Goal: Task Accomplishment & Management: Manage account settings

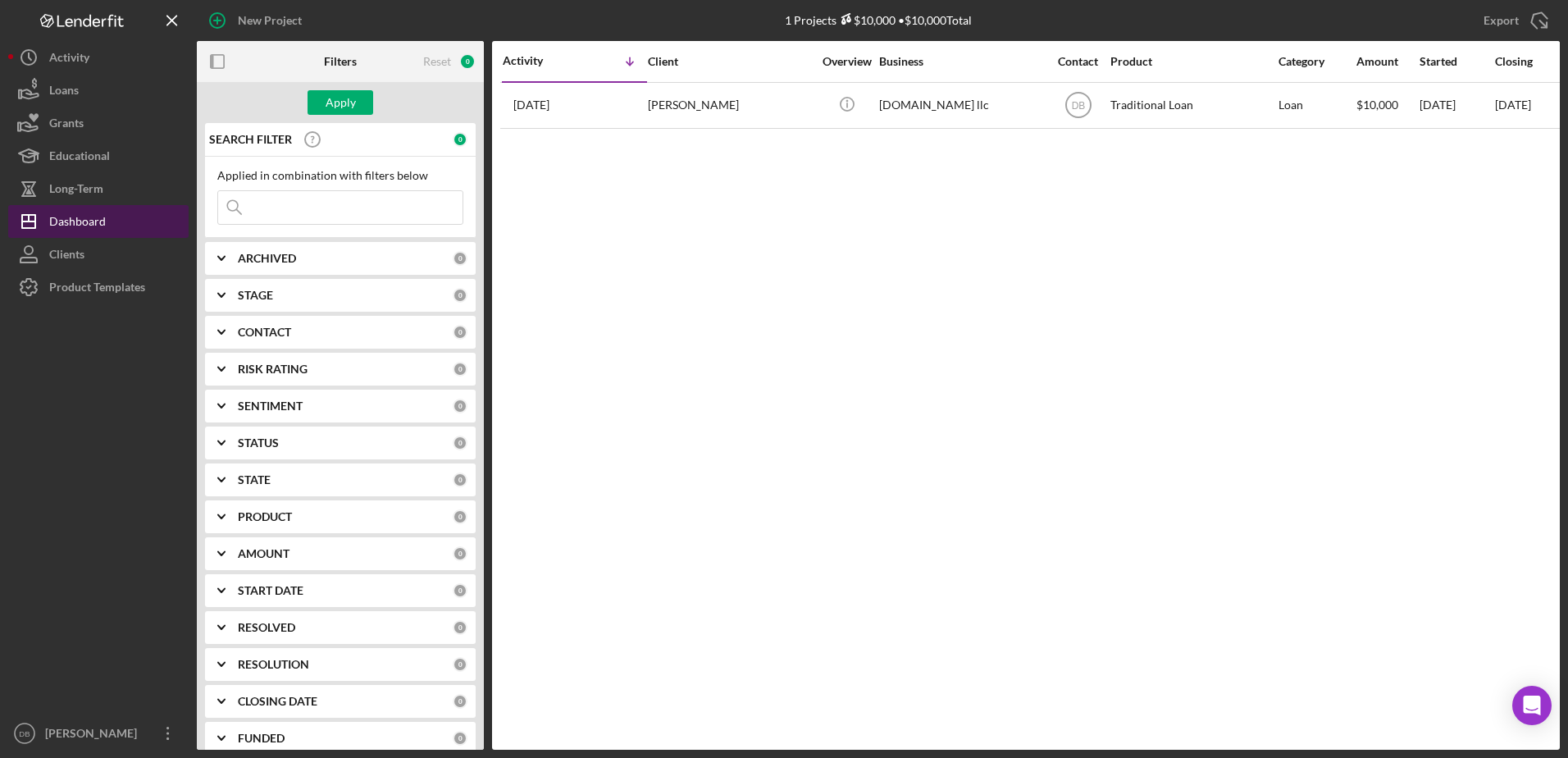
click at [137, 229] on button "Icon/Dashboard Dashboard" at bounding box center [98, 221] width 180 height 33
click at [303, 231] on div "Applied in combination with filters below Icon/Menu Close" at bounding box center [341, 197] width 271 height 81
click at [345, 215] on input at bounding box center [340, 207] width 244 height 33
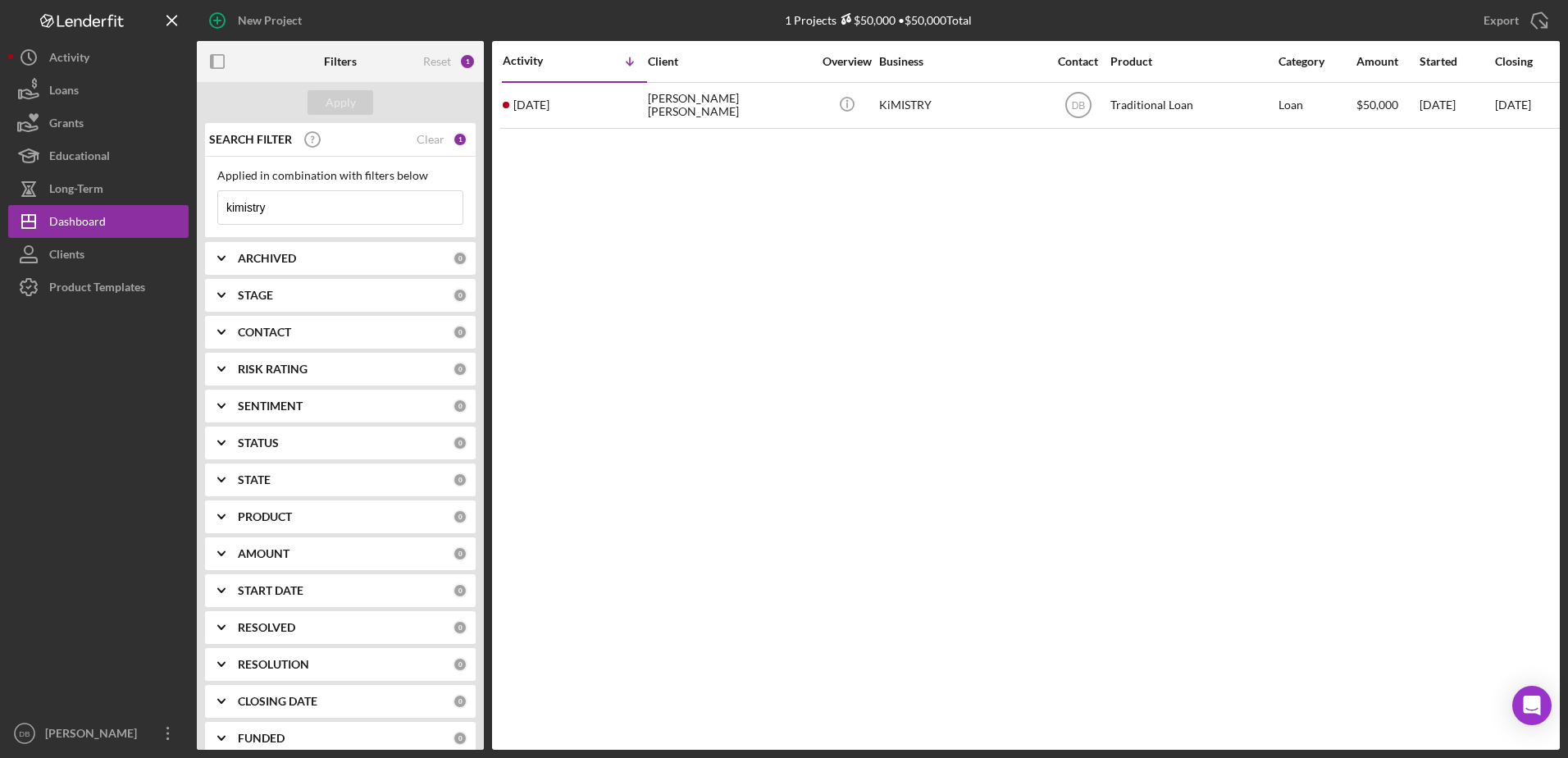
type input "kimistry"
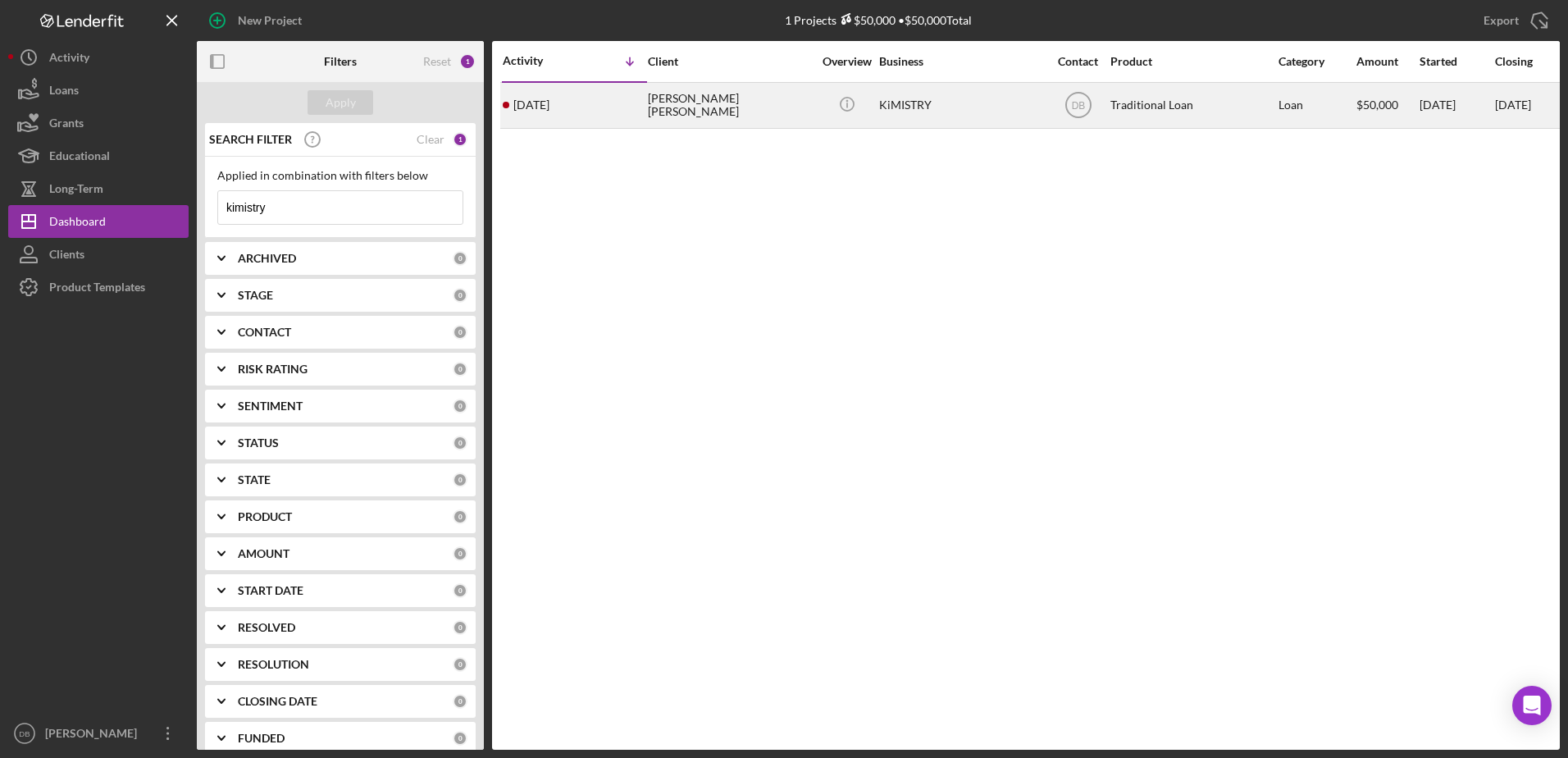
click at [668, 88] on div "[PERSON_NAME] [PERSON_NAME]" at bounding box center [730, 105] width 164 height 44
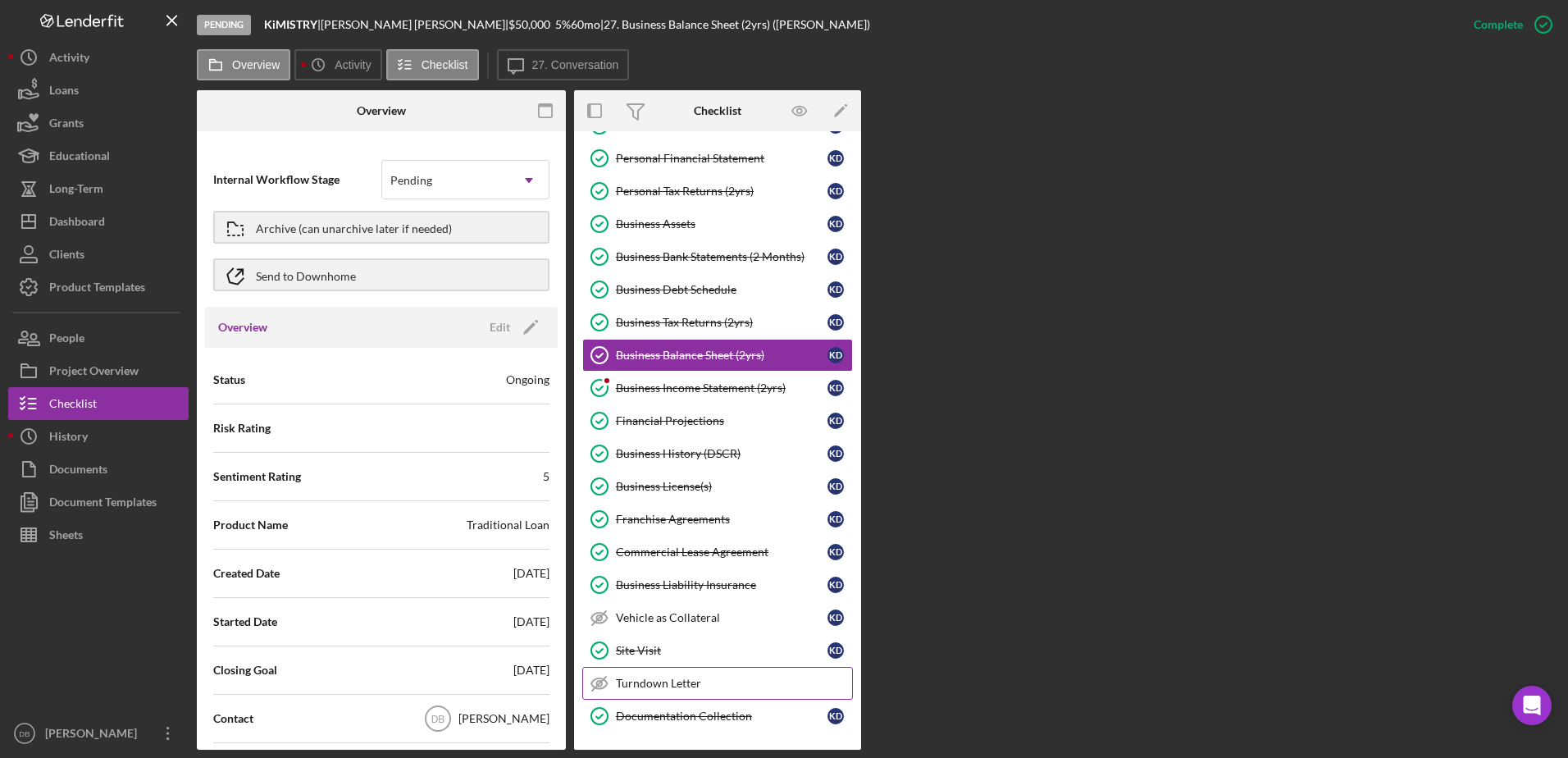
scroll to position [412, 0]
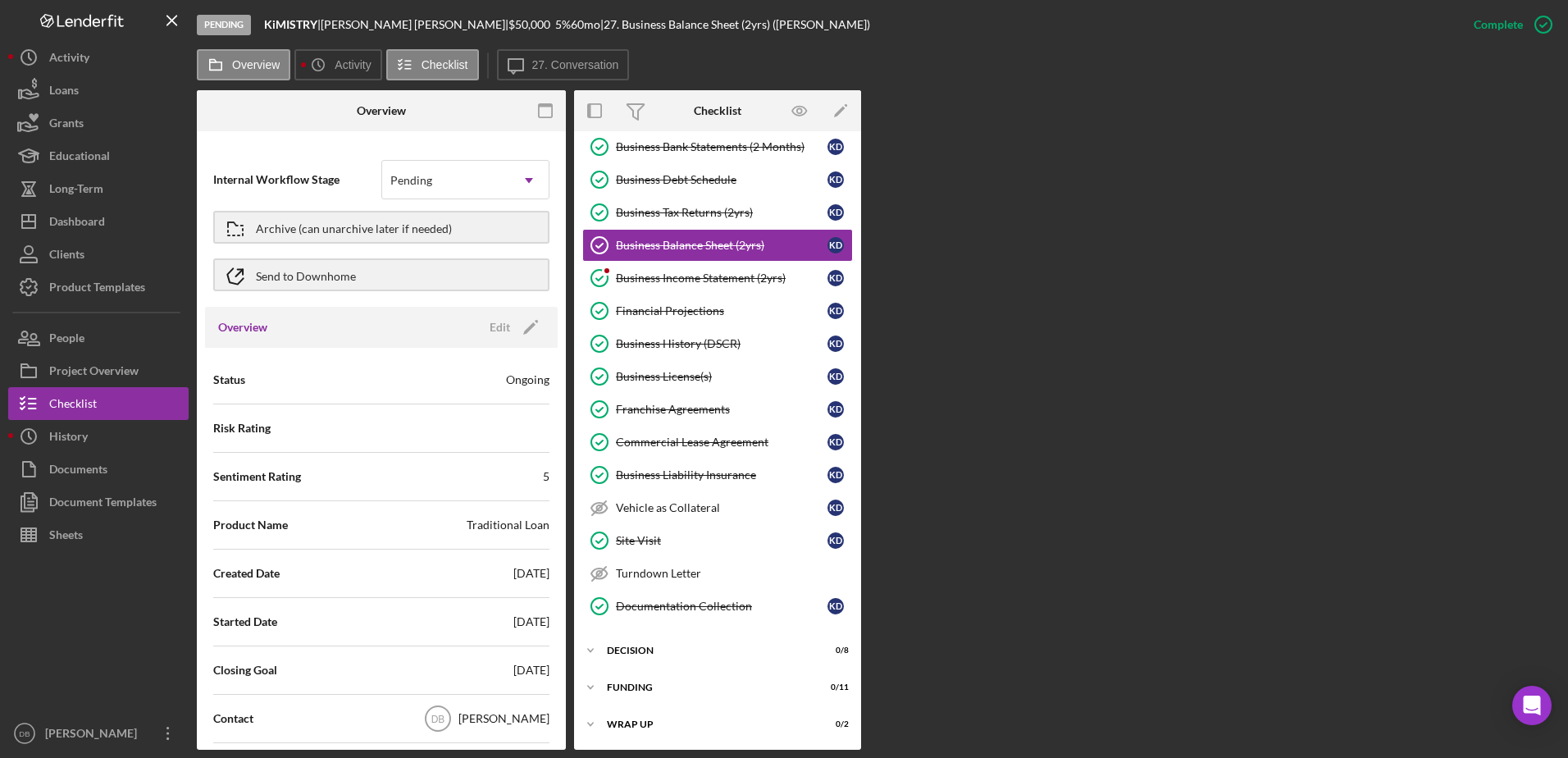
click at [541, 105] on icon "button" at bounding box center [546, 111] width 37 height 37
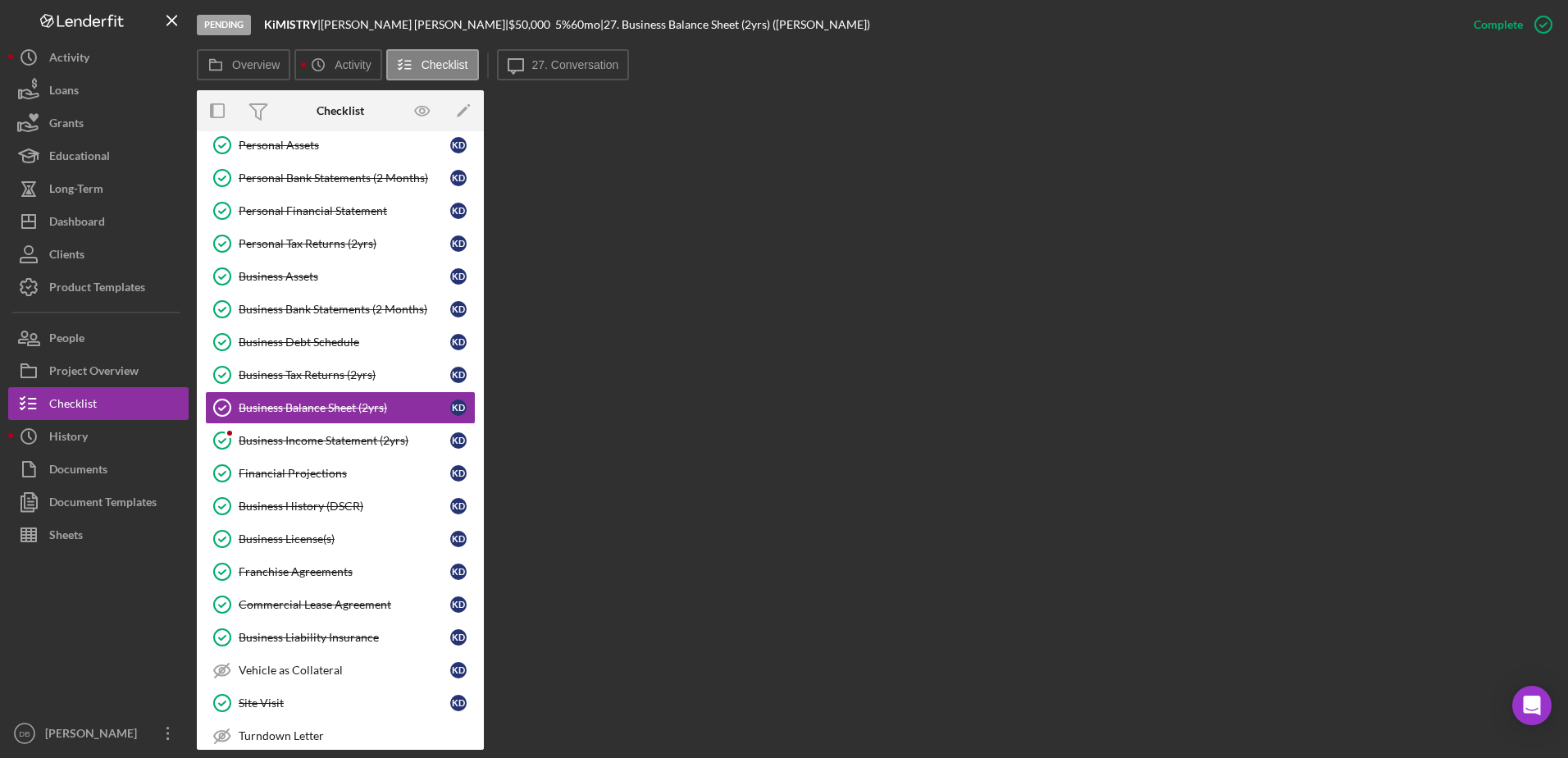
scroll to position [0, 0]
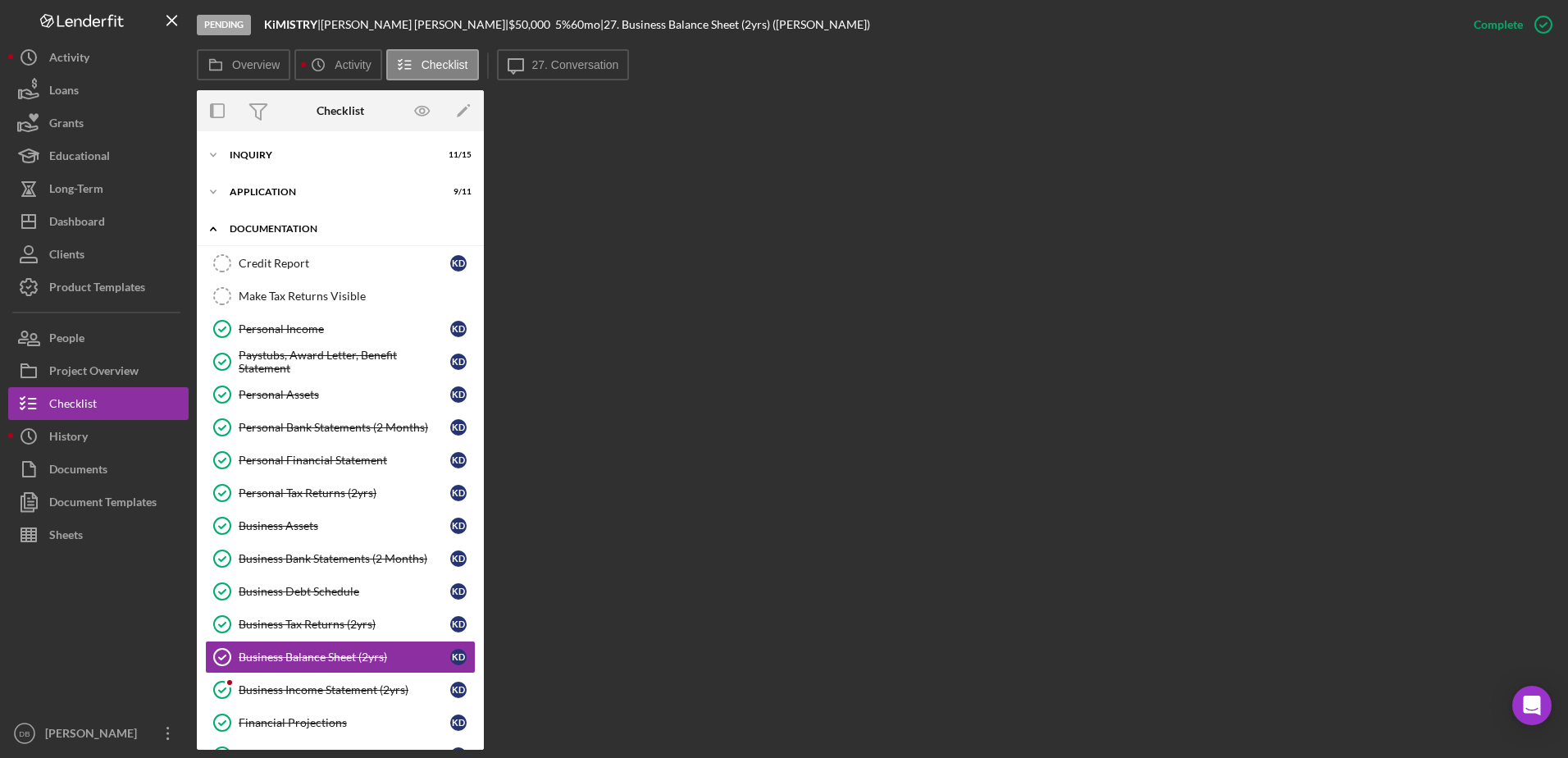
click at [276, 237] on div "Icon/Expander Documentation 20 / 24" at bounding box center [340, 229] width 287 height 33
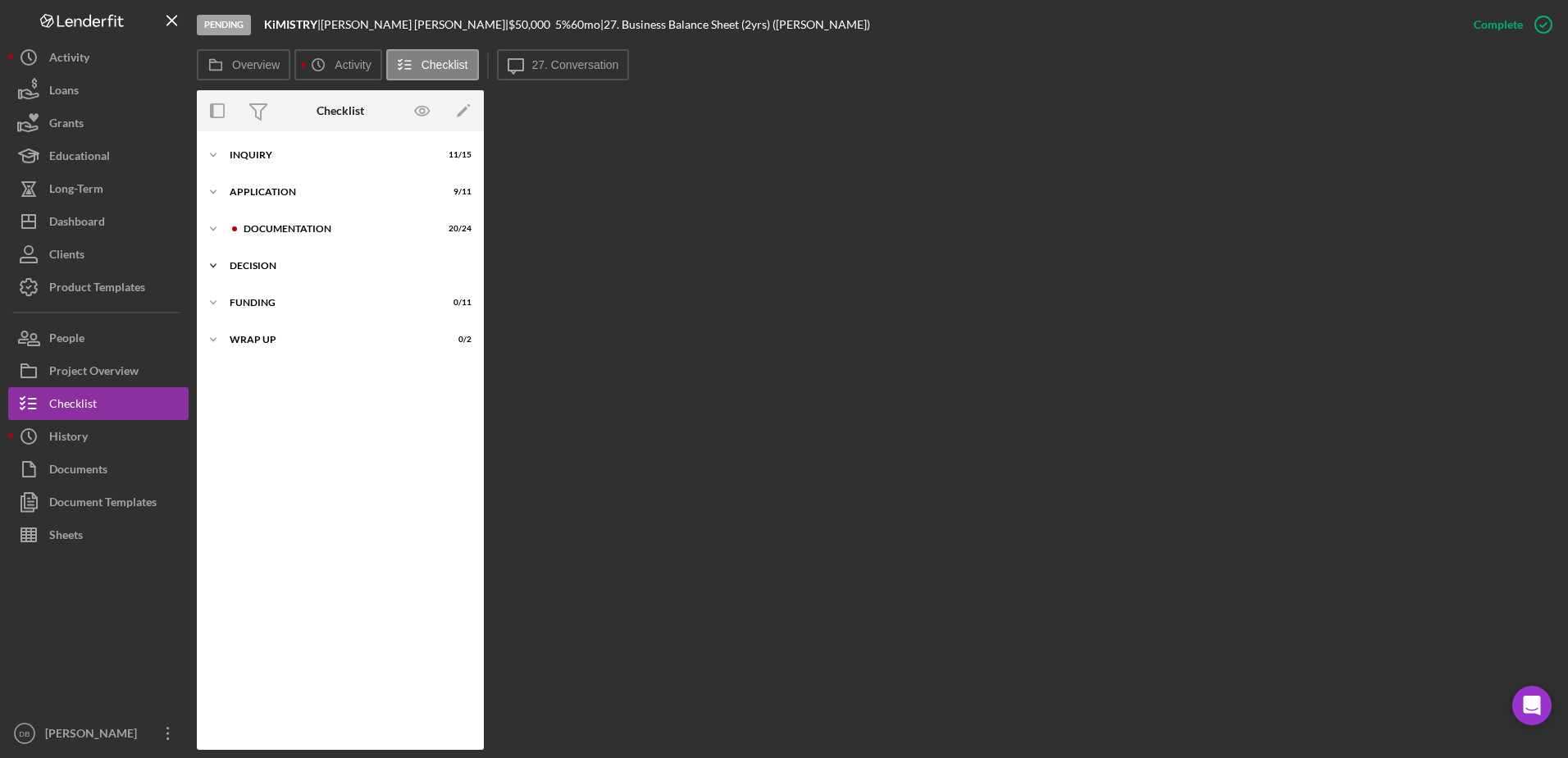
click at [266, 255] on div "Icon/Expander Decision 0 / 8" at bounding box center [340, 266] width 287 height 33
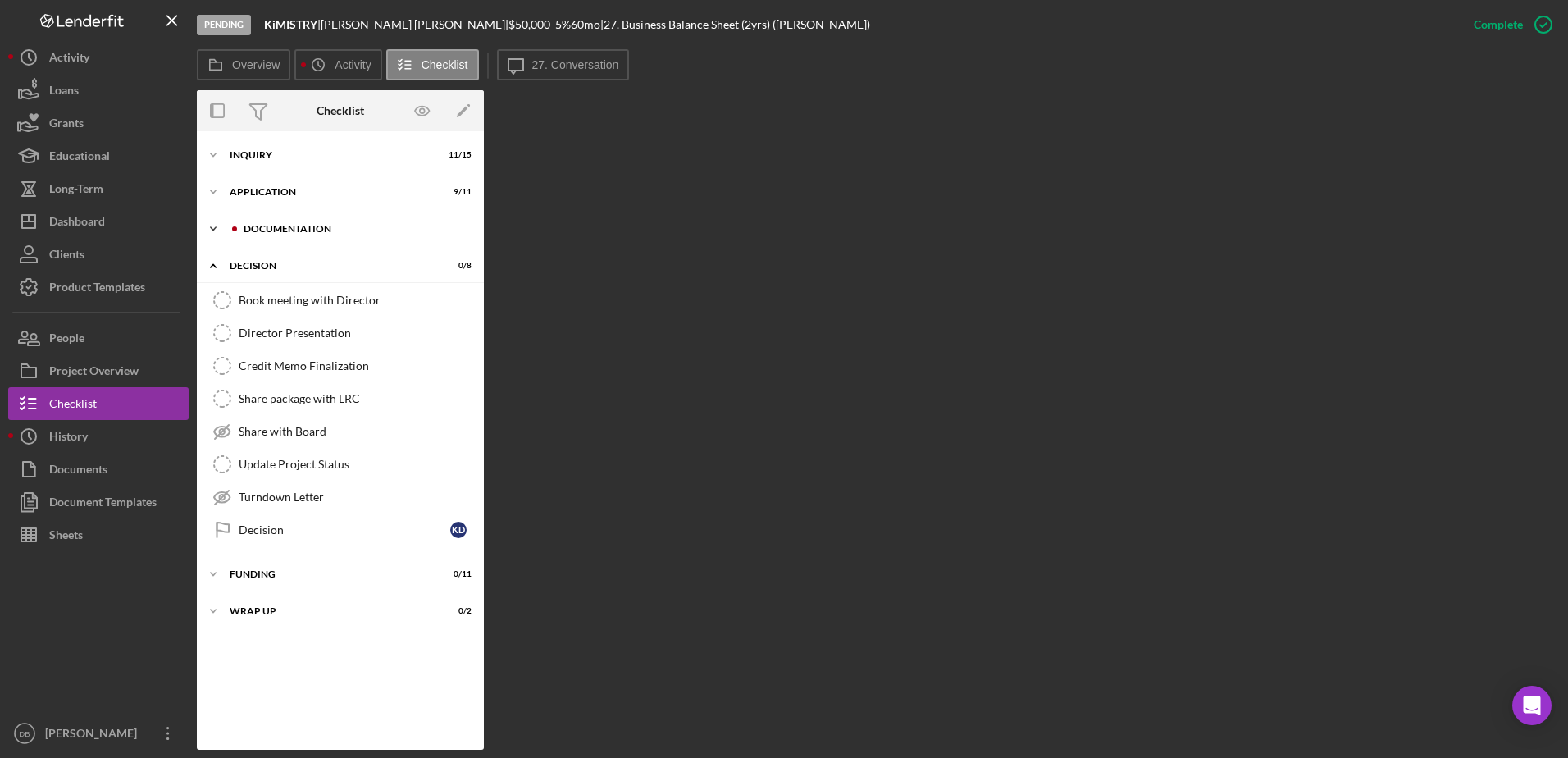
click at [283, 228] on div "Documentation" at bounding box center [353, 229] width 220 height 10
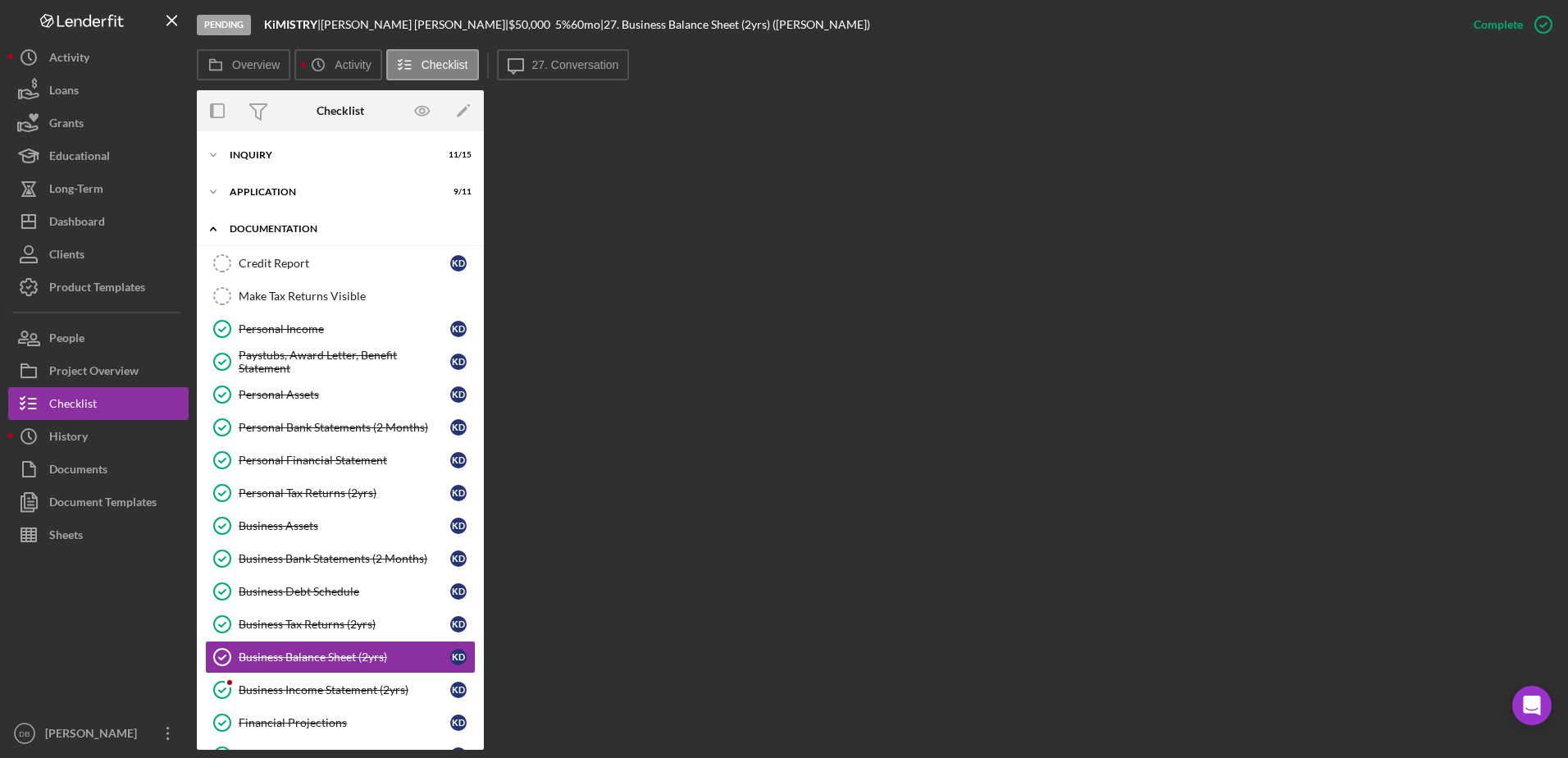
click at [264, 220] on div "Icon/Expander Documentation 20 / 24" at bounding box center [340, 229] width 287 height 33
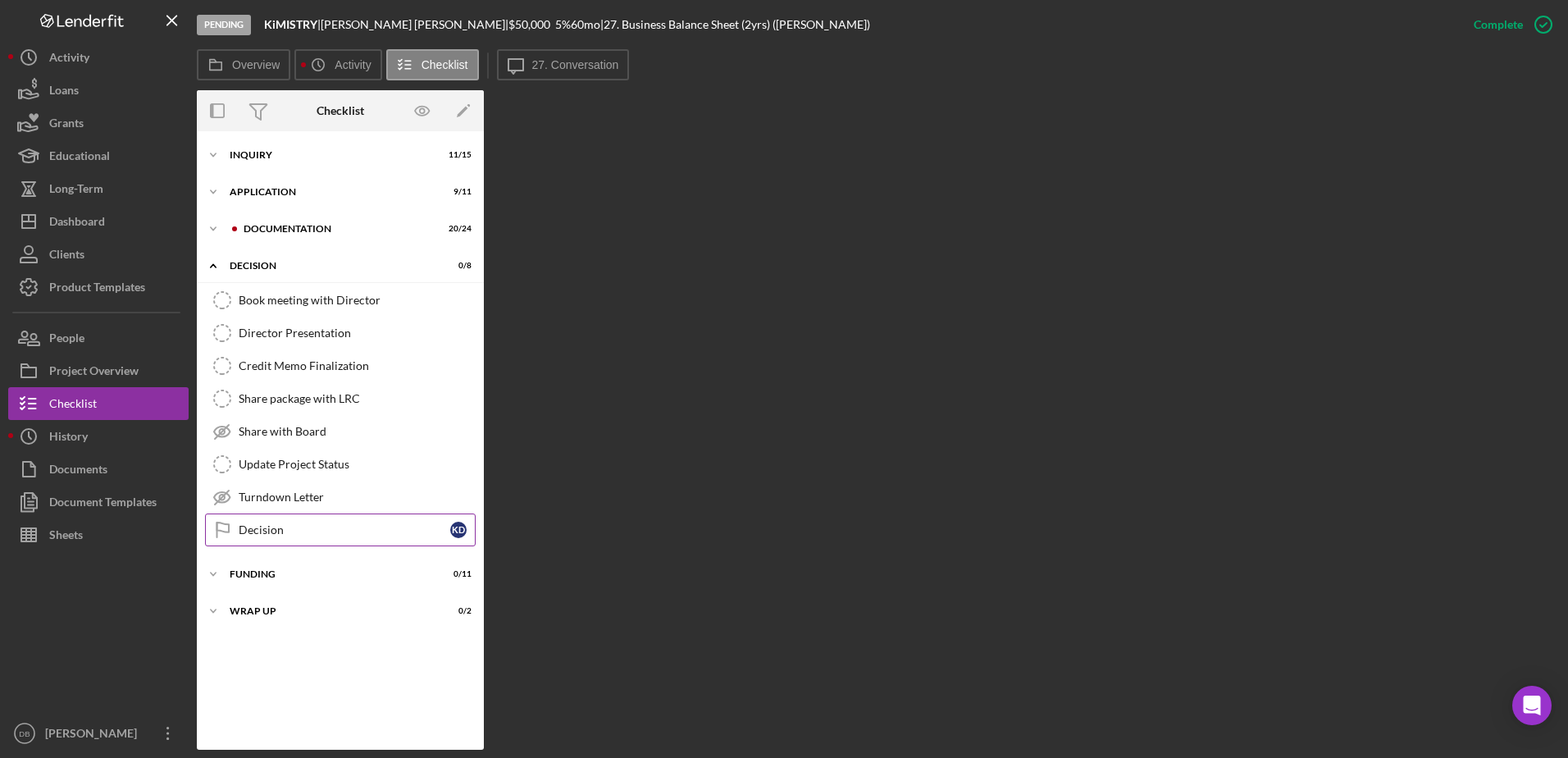
click at [313, 531] on div "Decision" at bounding box center [344, 530] width 212 height 13
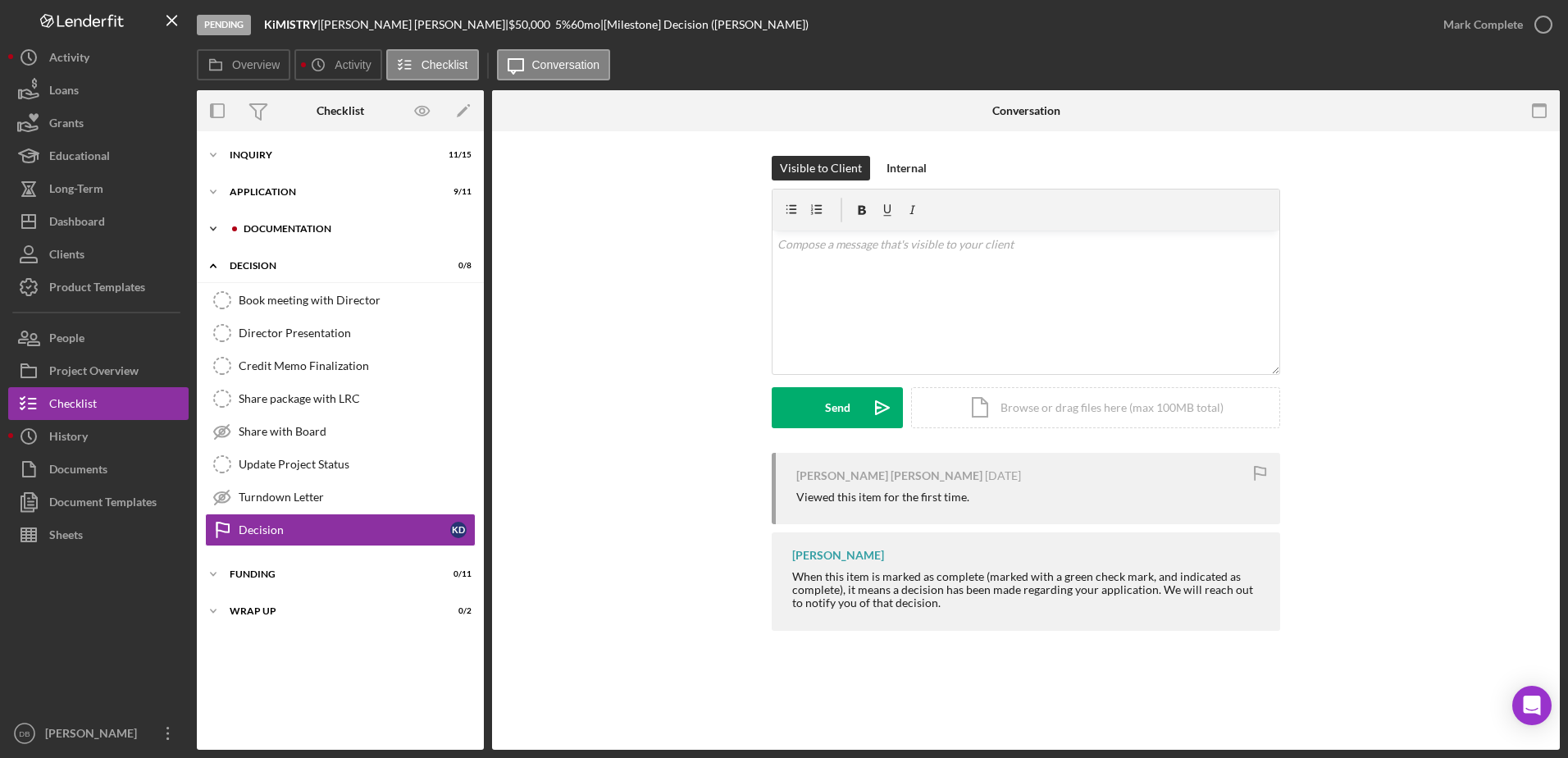
drag, startPoint x: 274, startPoint y: 224, endPoint x: 285, endPoint y: 240, distance: 19.4
click at [274, 226] on div "Documentation" at bounding box center [353, 229] width 220 height 10
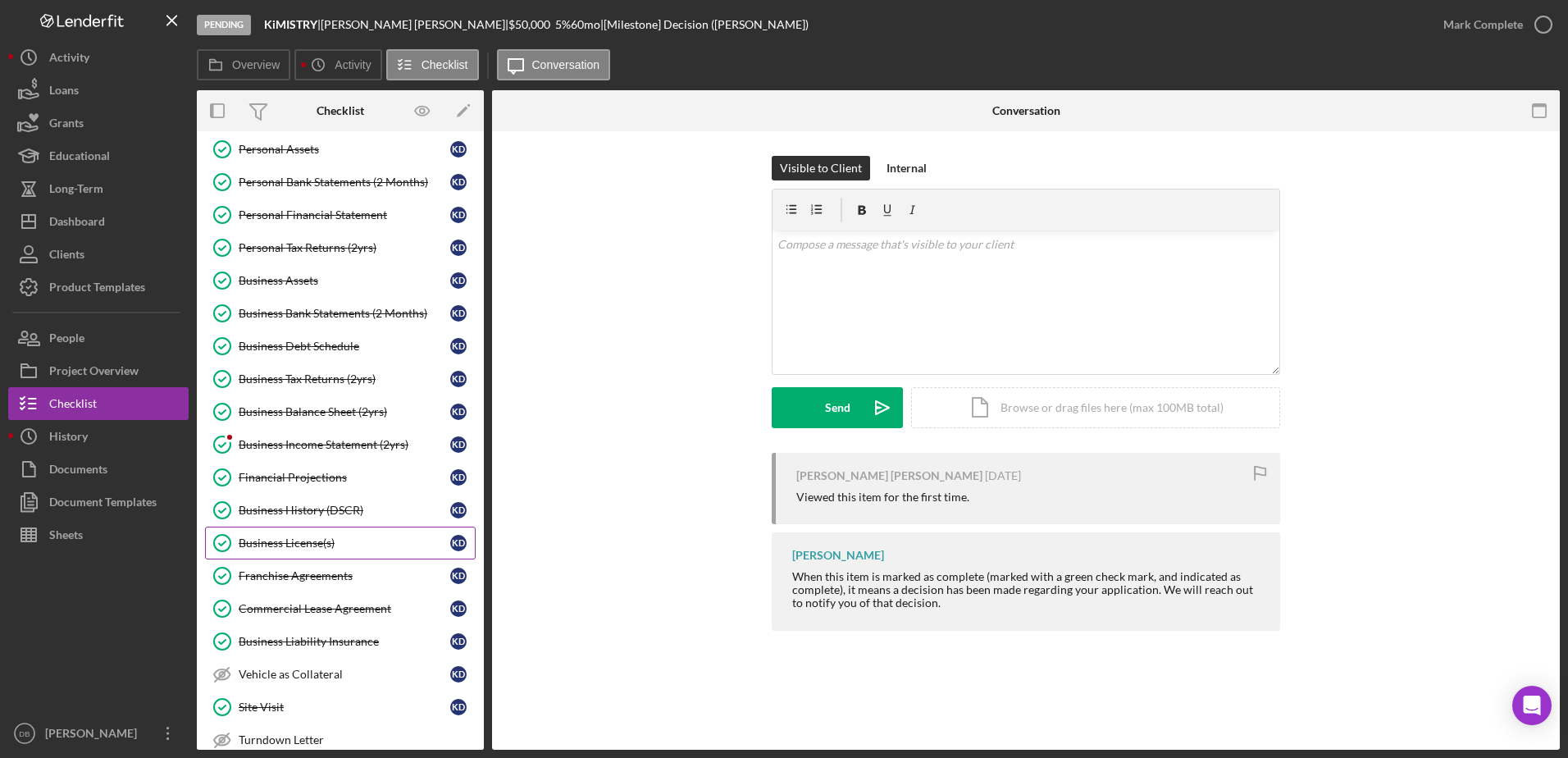
scroll to position [246, 0]
click at [305, 432] on link "Business Income Statement (2yrs) Business Income Statement (2yrs) K D" at bounding box center [341, 443] width 271 height 33
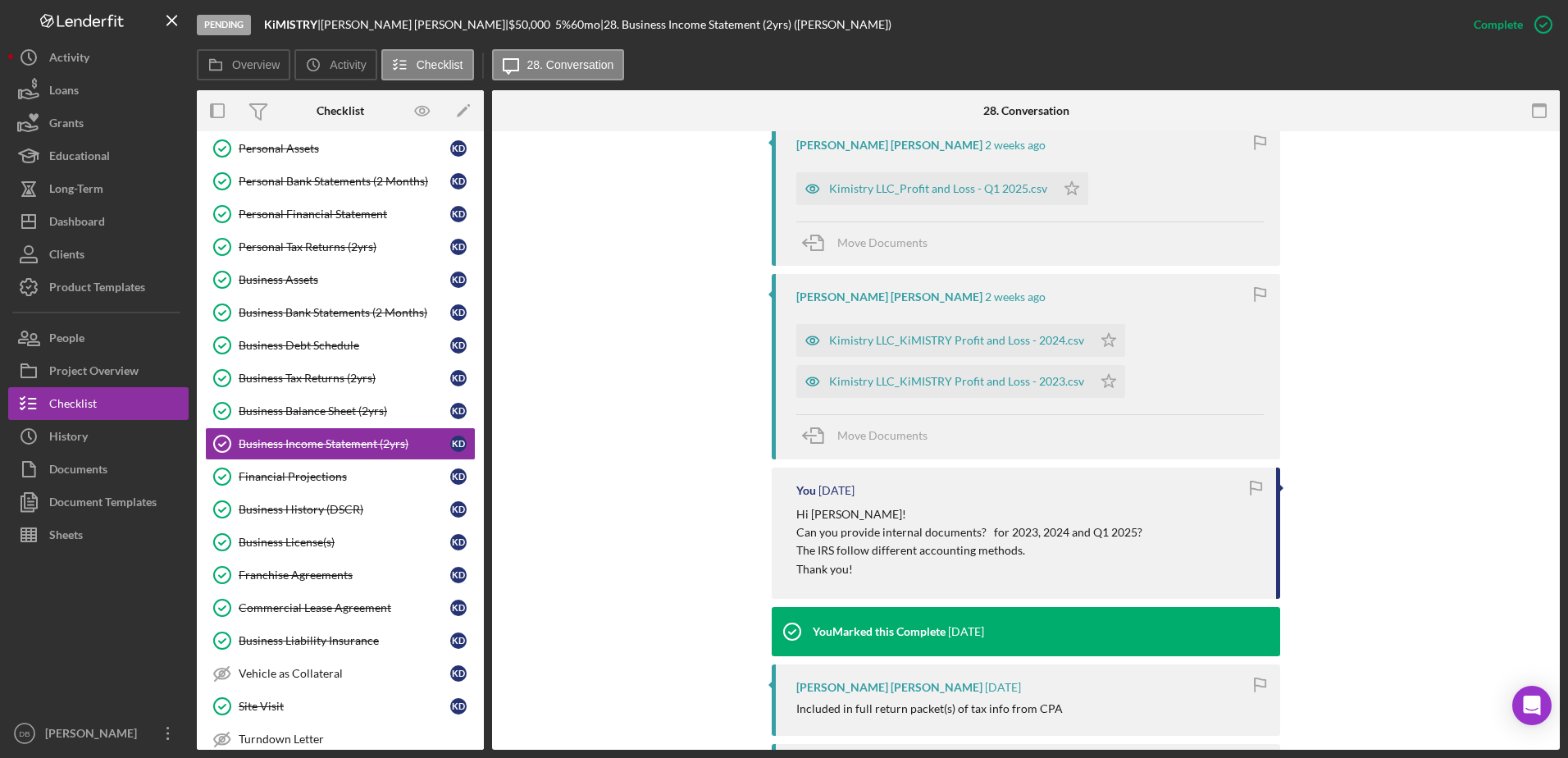
scroll to position [411, 0]
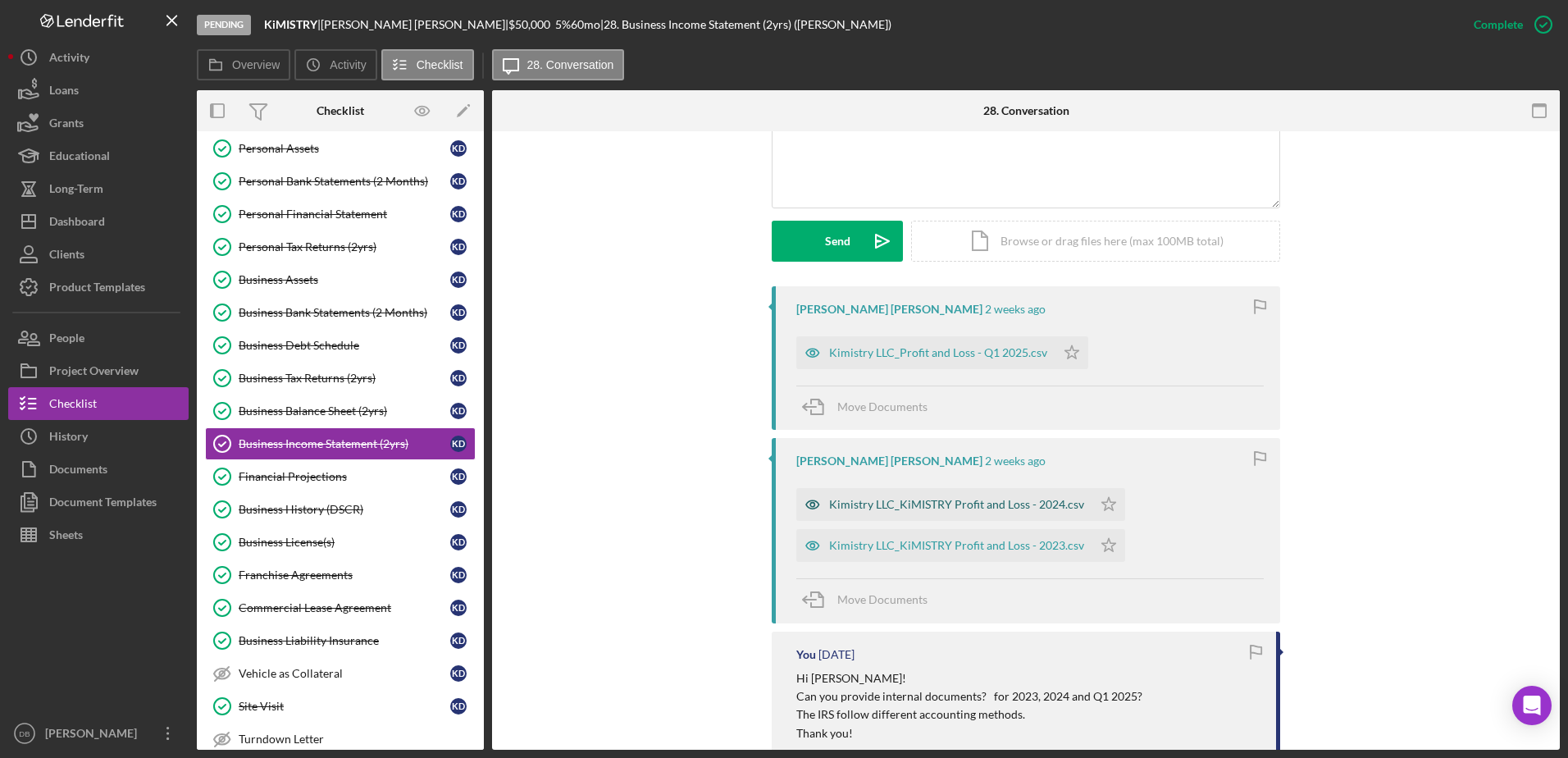
click at [904, 489] on div "Kimistry LLC_KiMISTRY Profit and Loss - 2024.csv" at bounding box center [944, 504] width 296 height 33
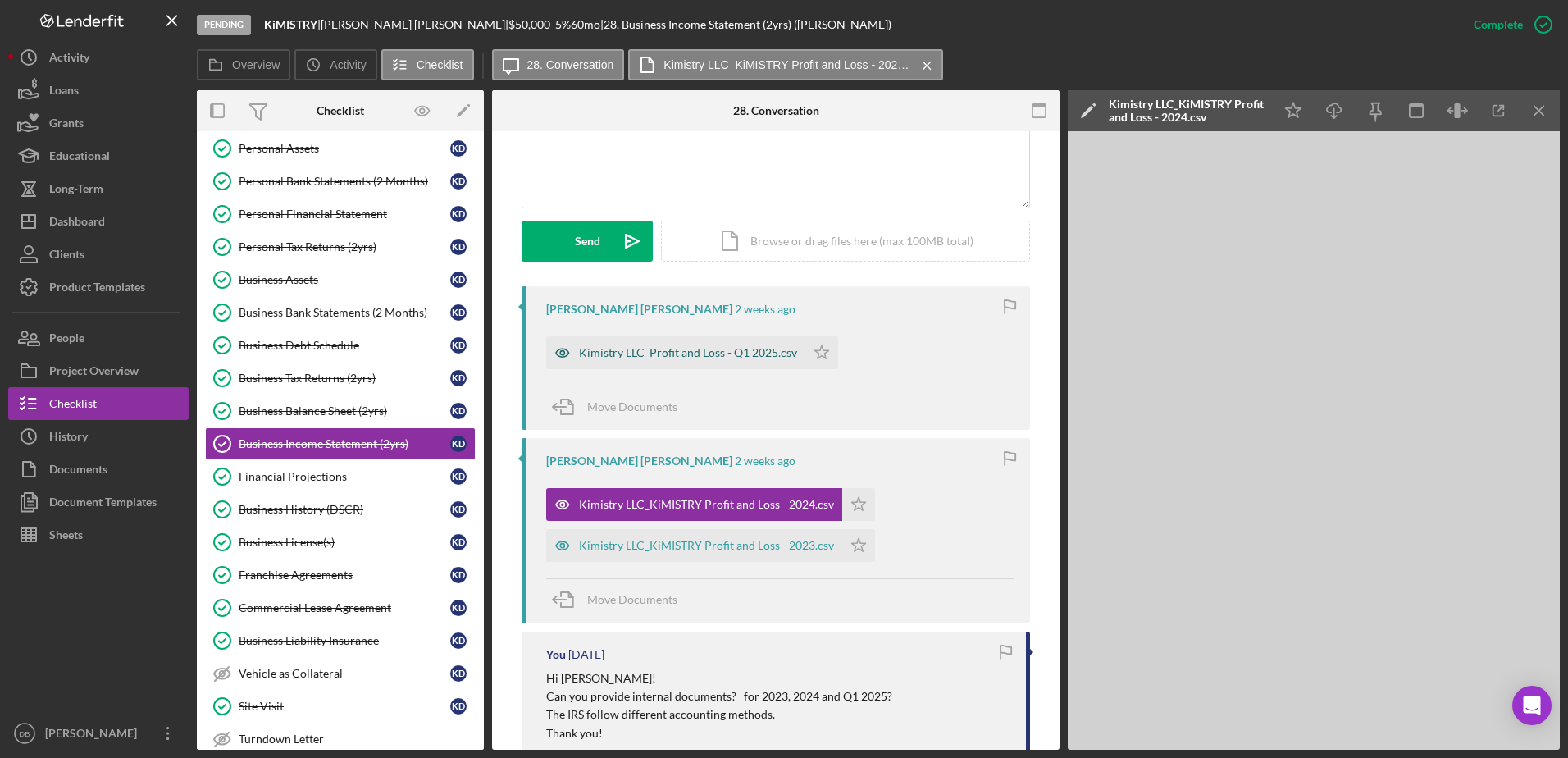
click at [752, 346] on div "Kimistry LLC_Profit and Loss - Q1 2025.csv" at bounding box center [688, 353] width 218 height 13
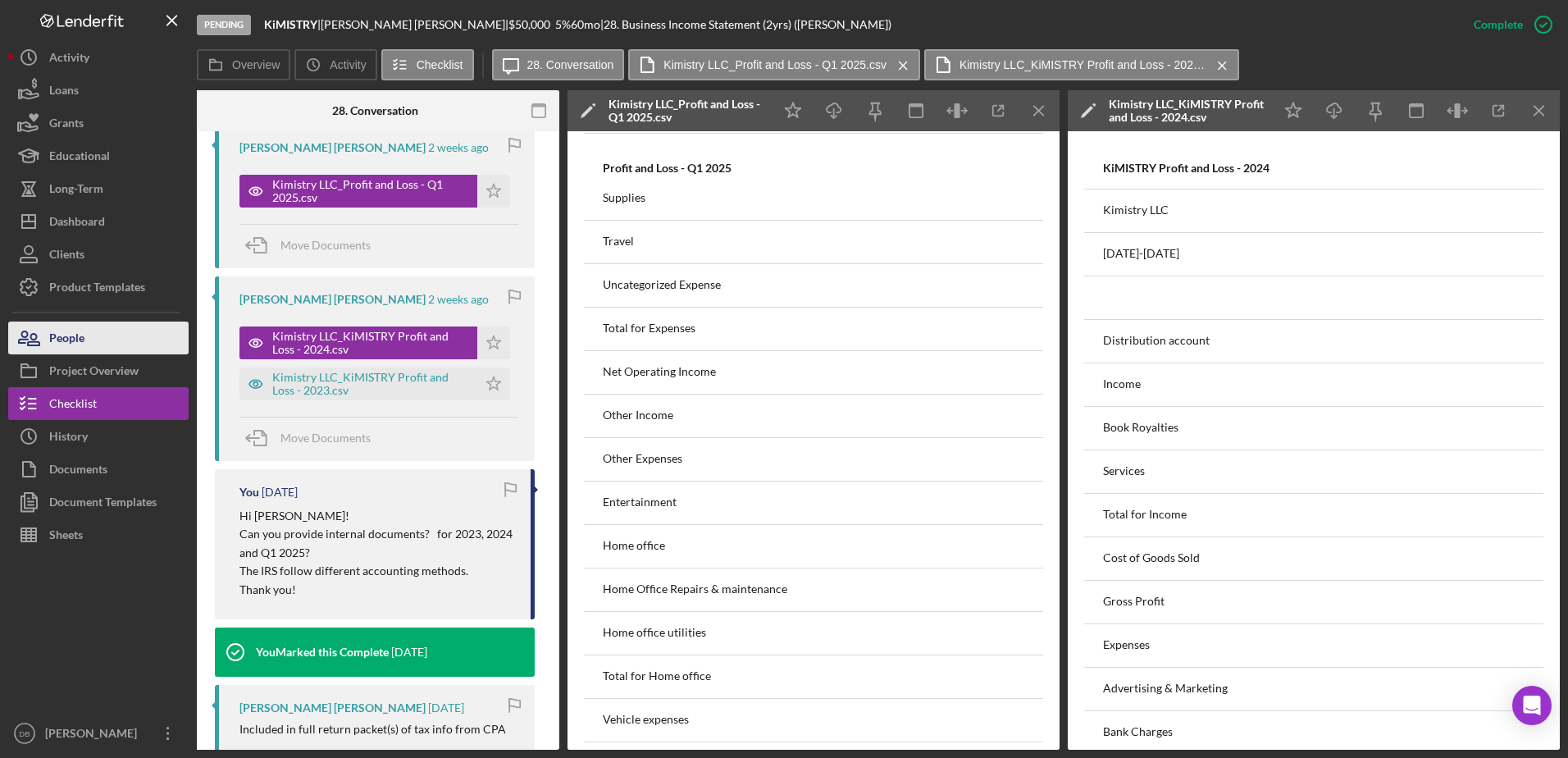
scroll to position [593, 0]
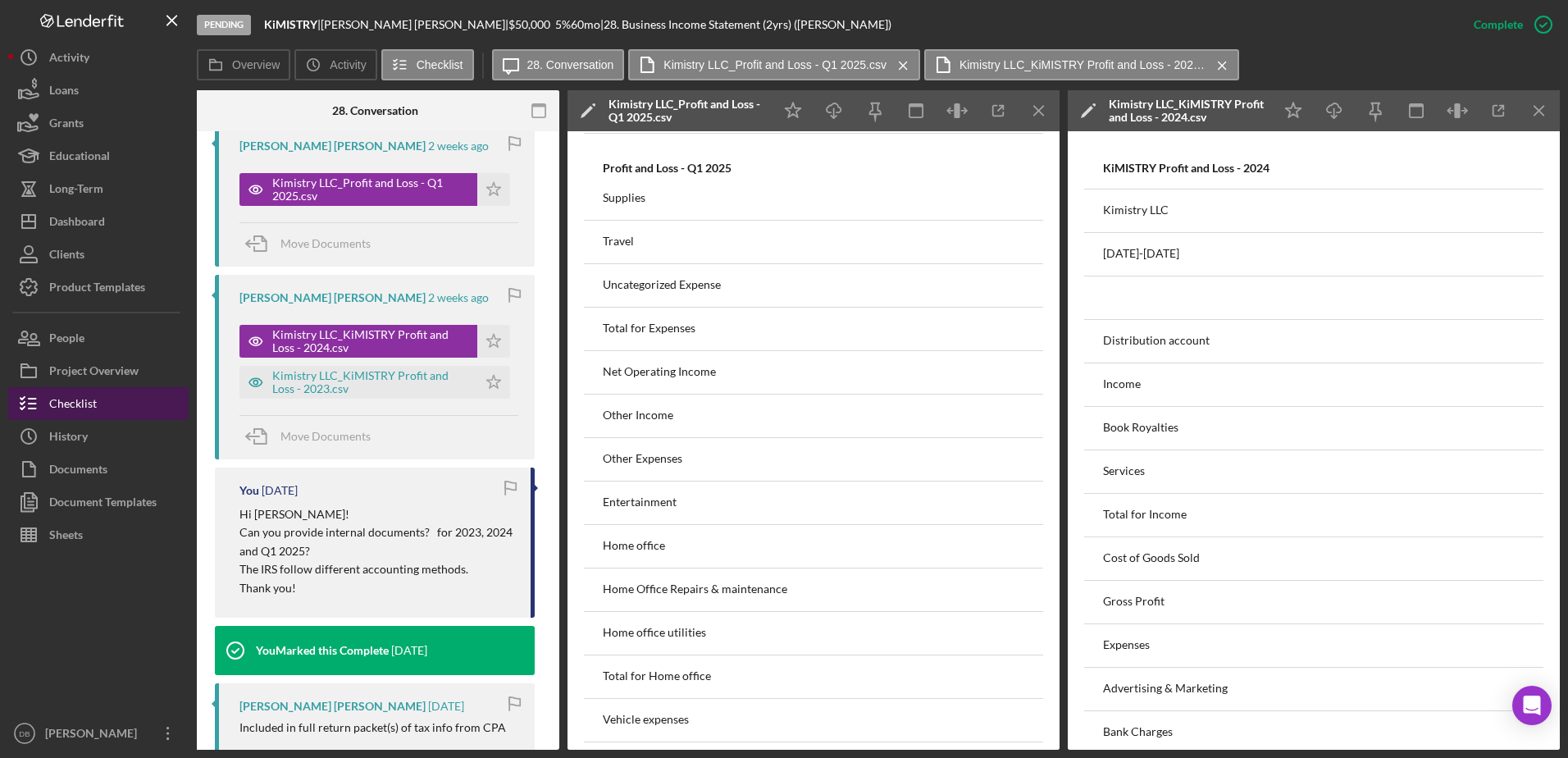
click at [94, 417] on div "Checklist" at bounding box center [72, 406] width 47 height 37
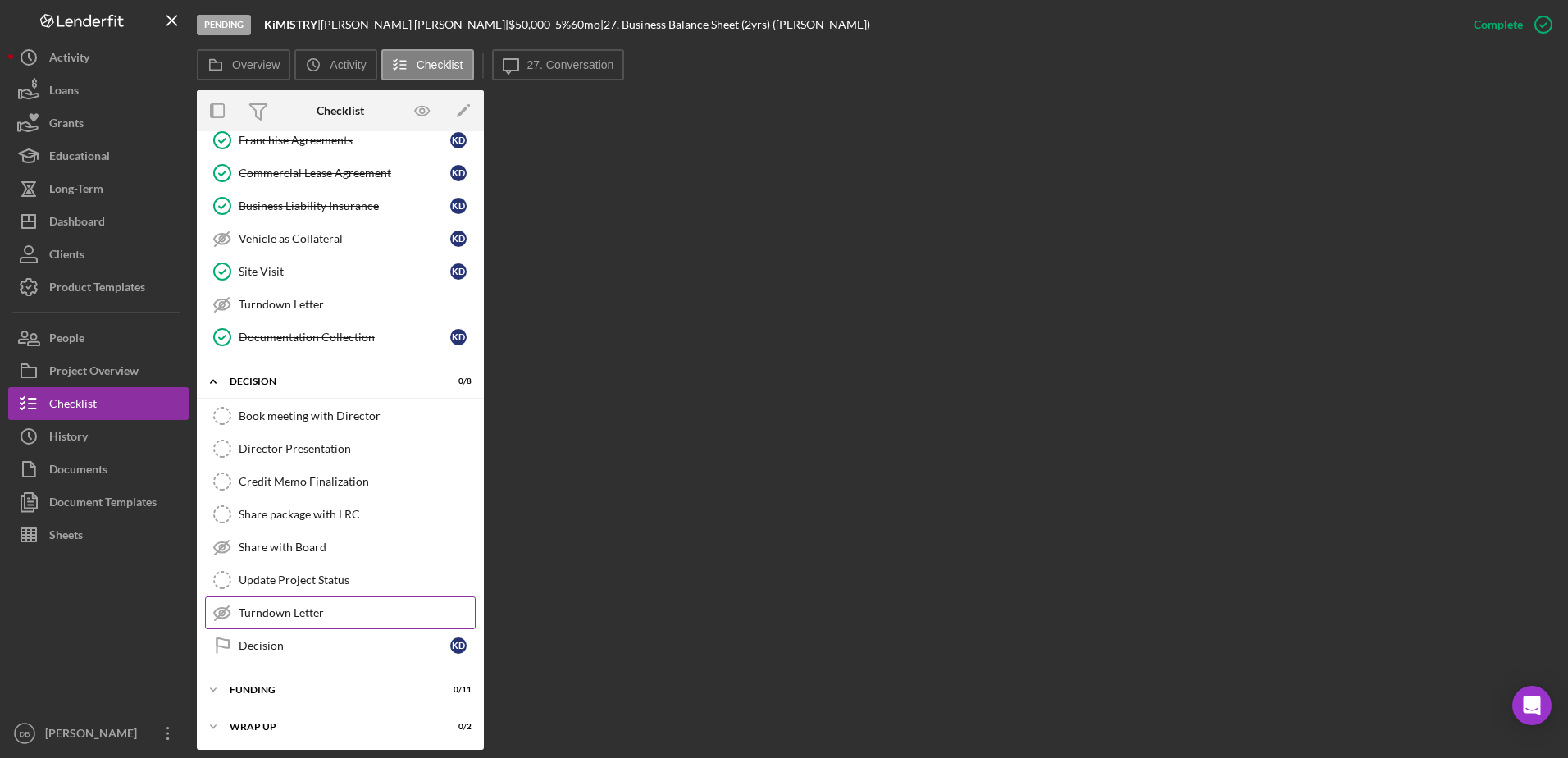
scroll to position [684, 0]
click at [306, 634] on link "Decision Decision K D" at bounding box center [341, 643] width 271 height 33
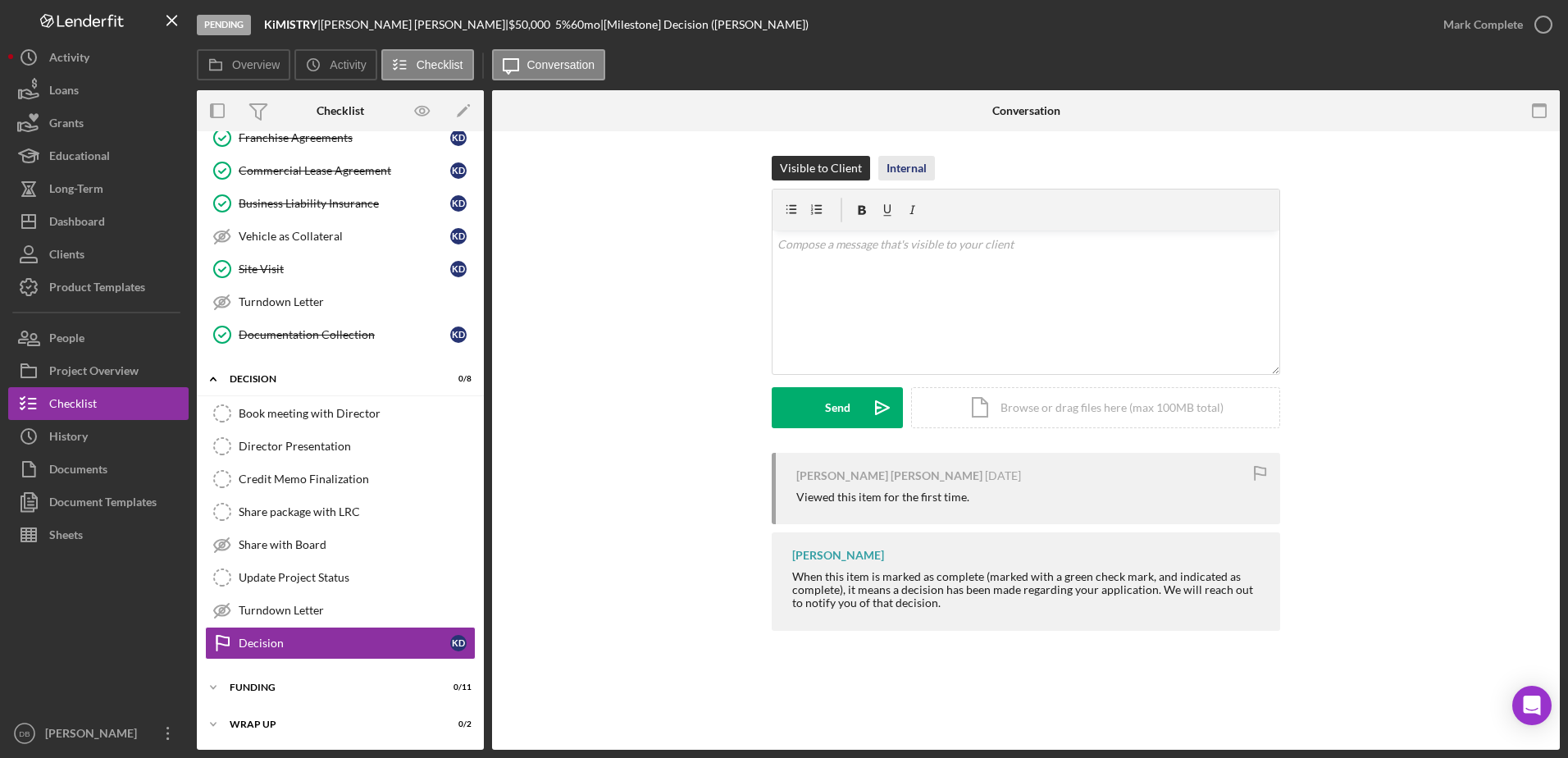
click at [905, 163] on div "Internal" at bounding box center [906, 168] width 40 height 25
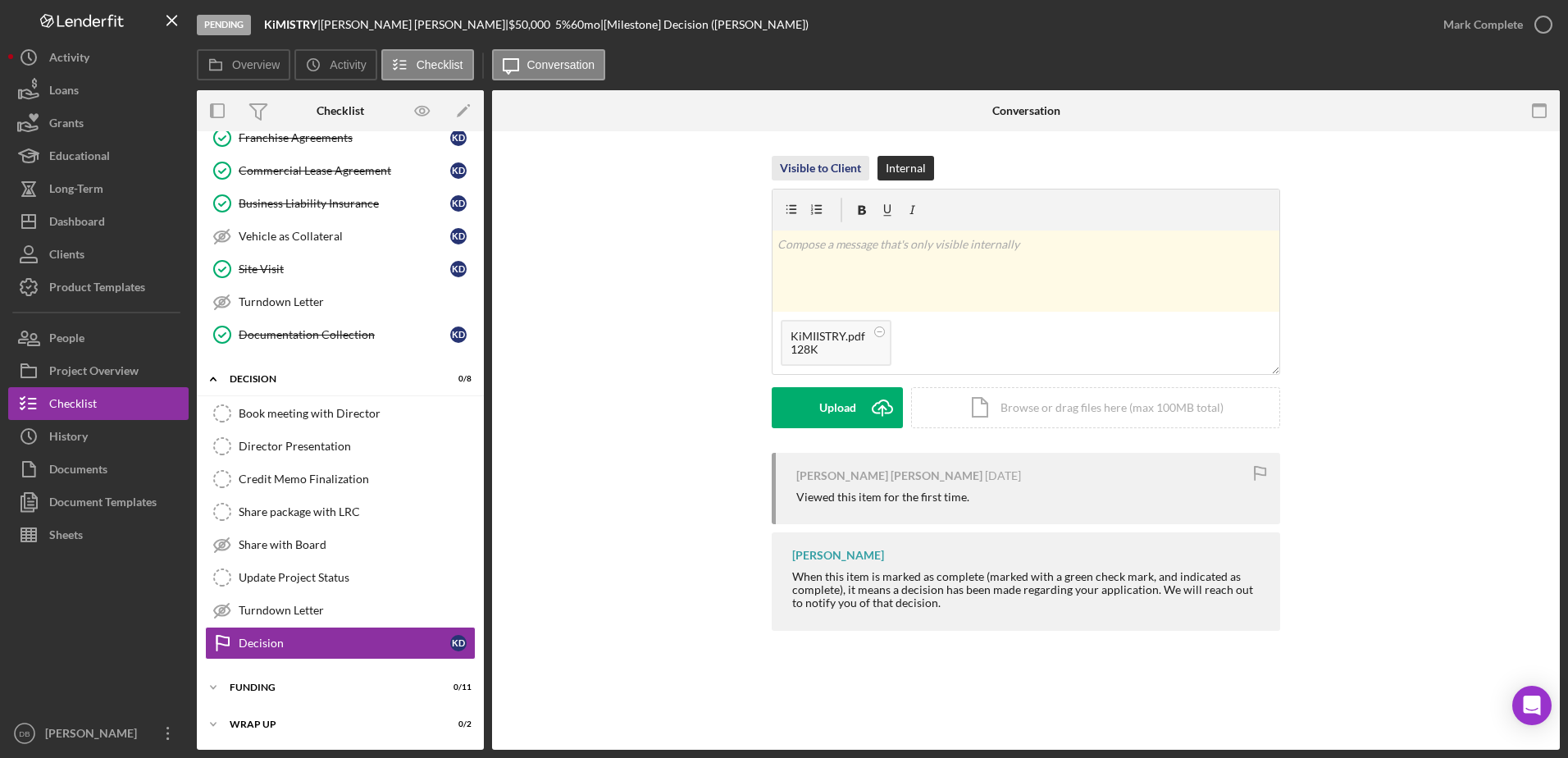
click at [815, 164] on div "Visible to Client" at bounding box center [820, 168] width 81 height 25
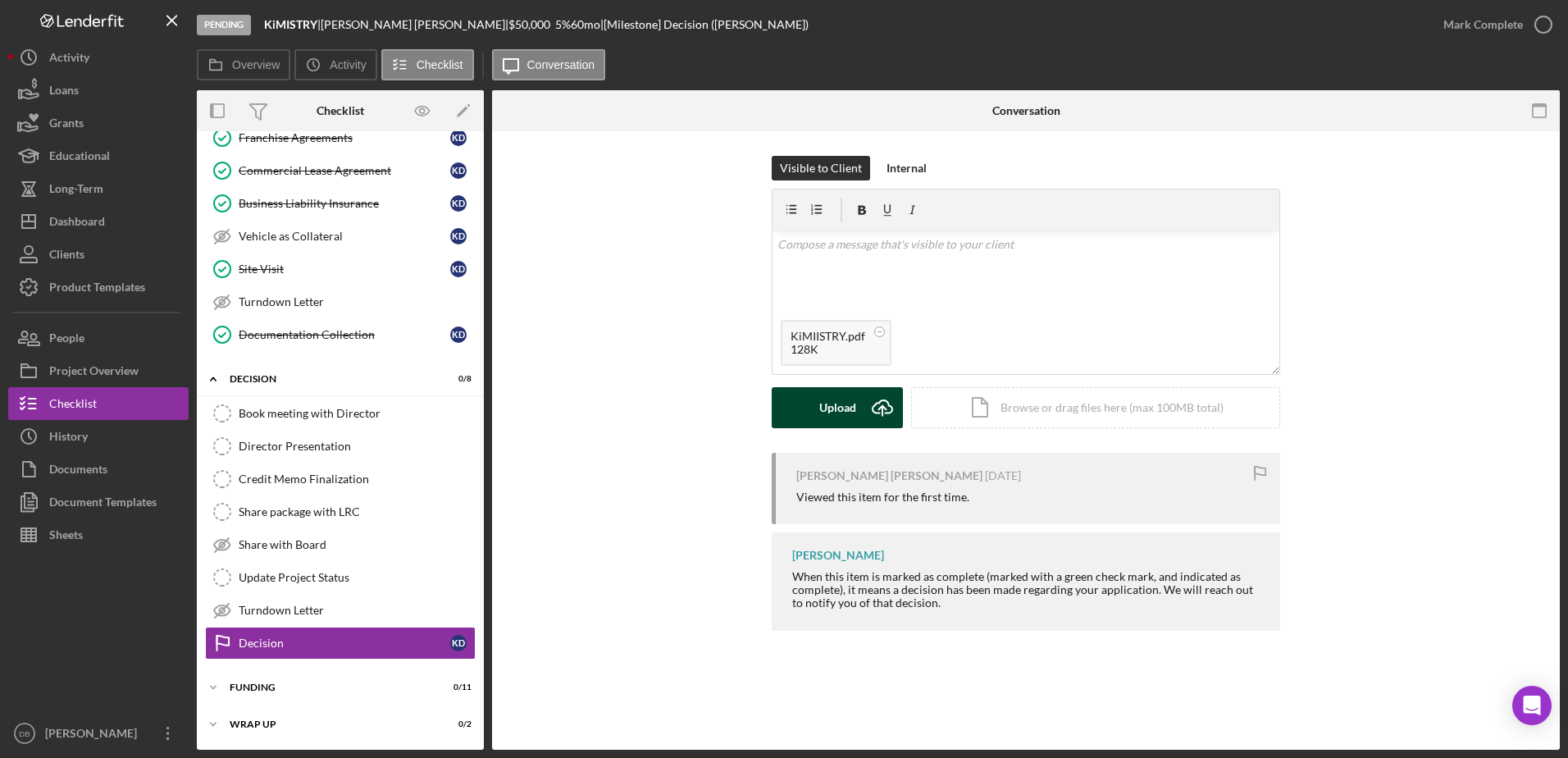
click at [859, 404] on button "Upload Icon/Upload" at bounding box center [836, 408] width 131 height 41
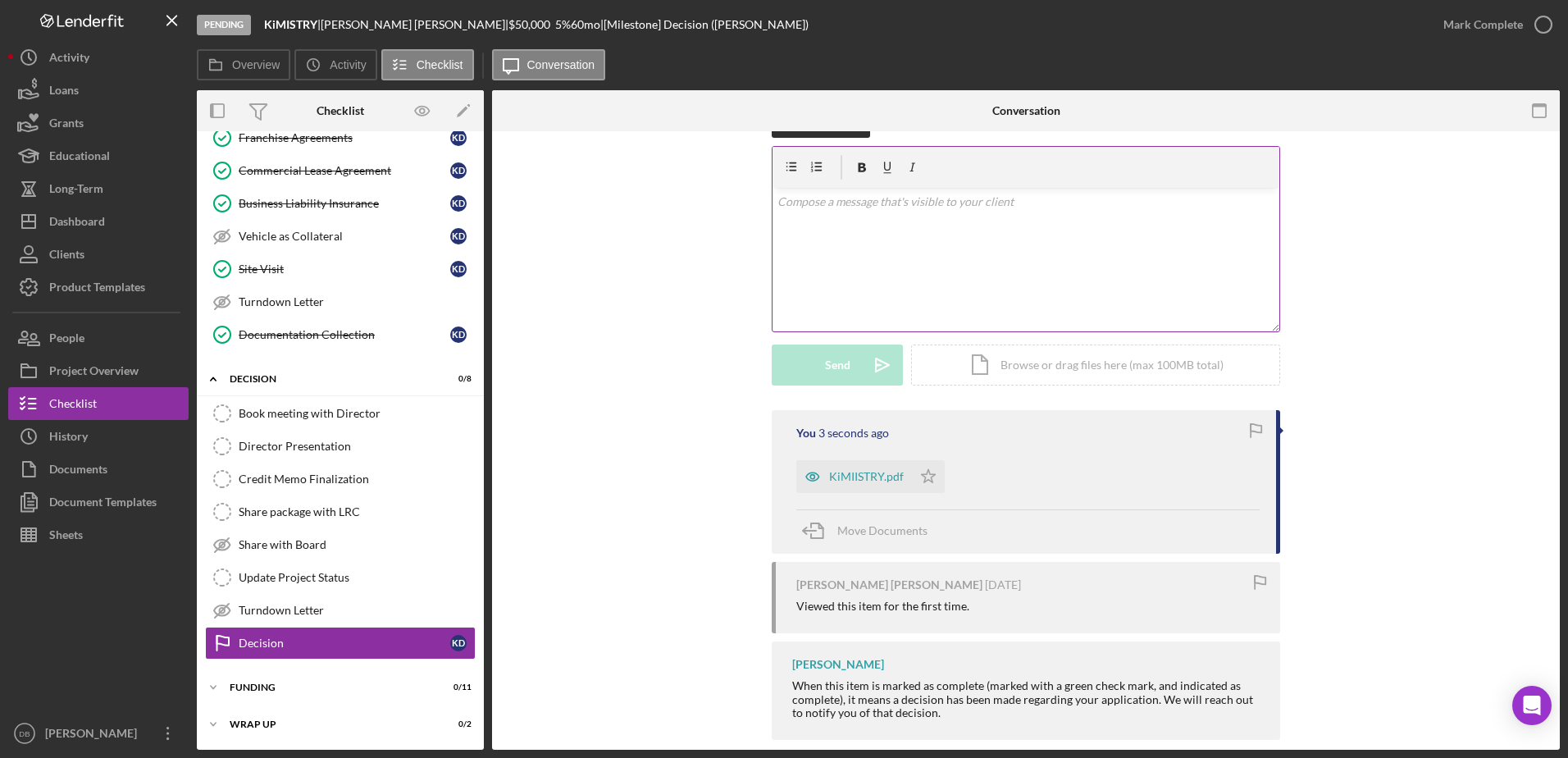
scroll to position [66, 0]
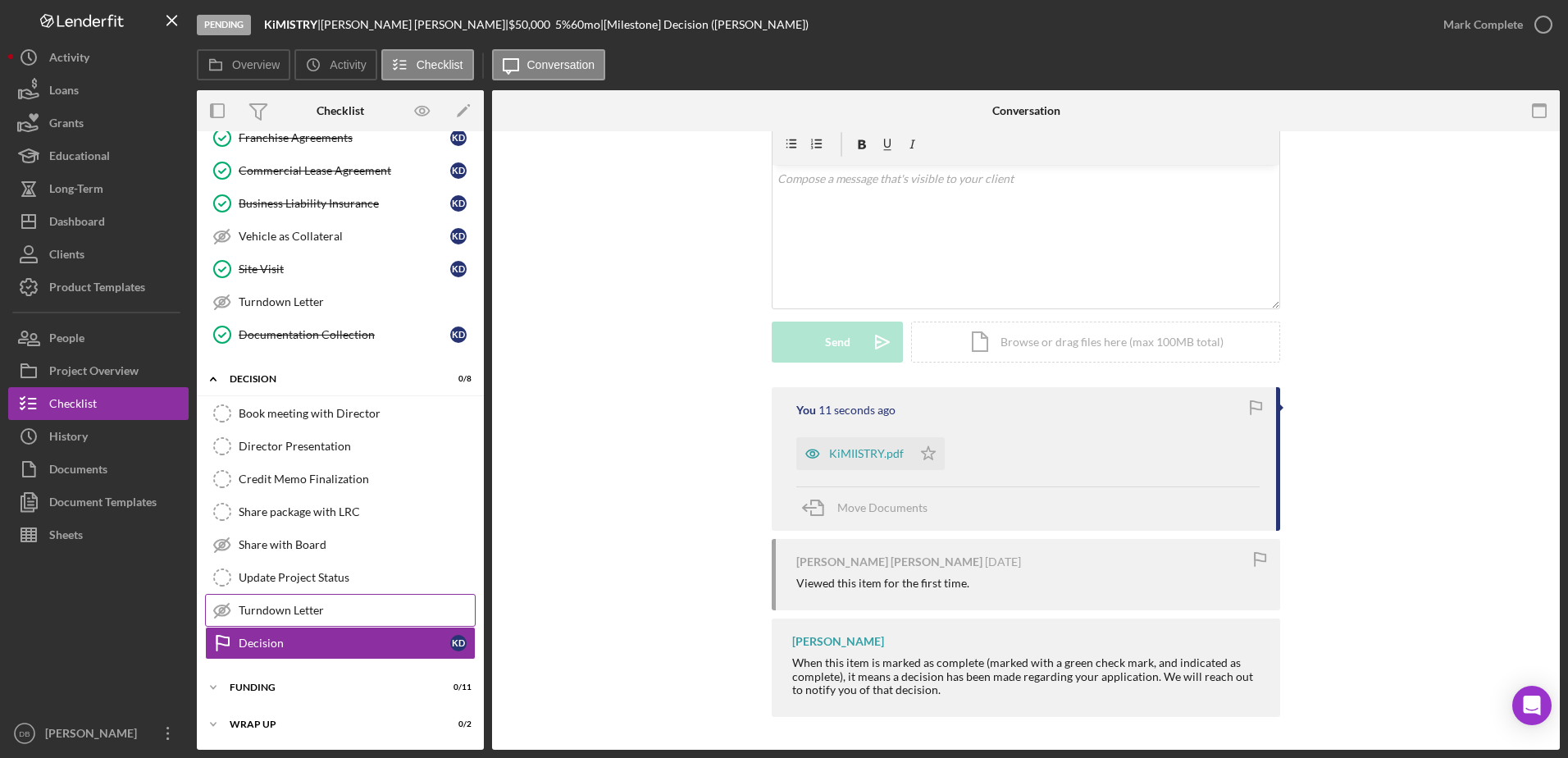
click at [308, 607] on div "Turndown Letter" at bounding box center [356, 610] width 236 height 13
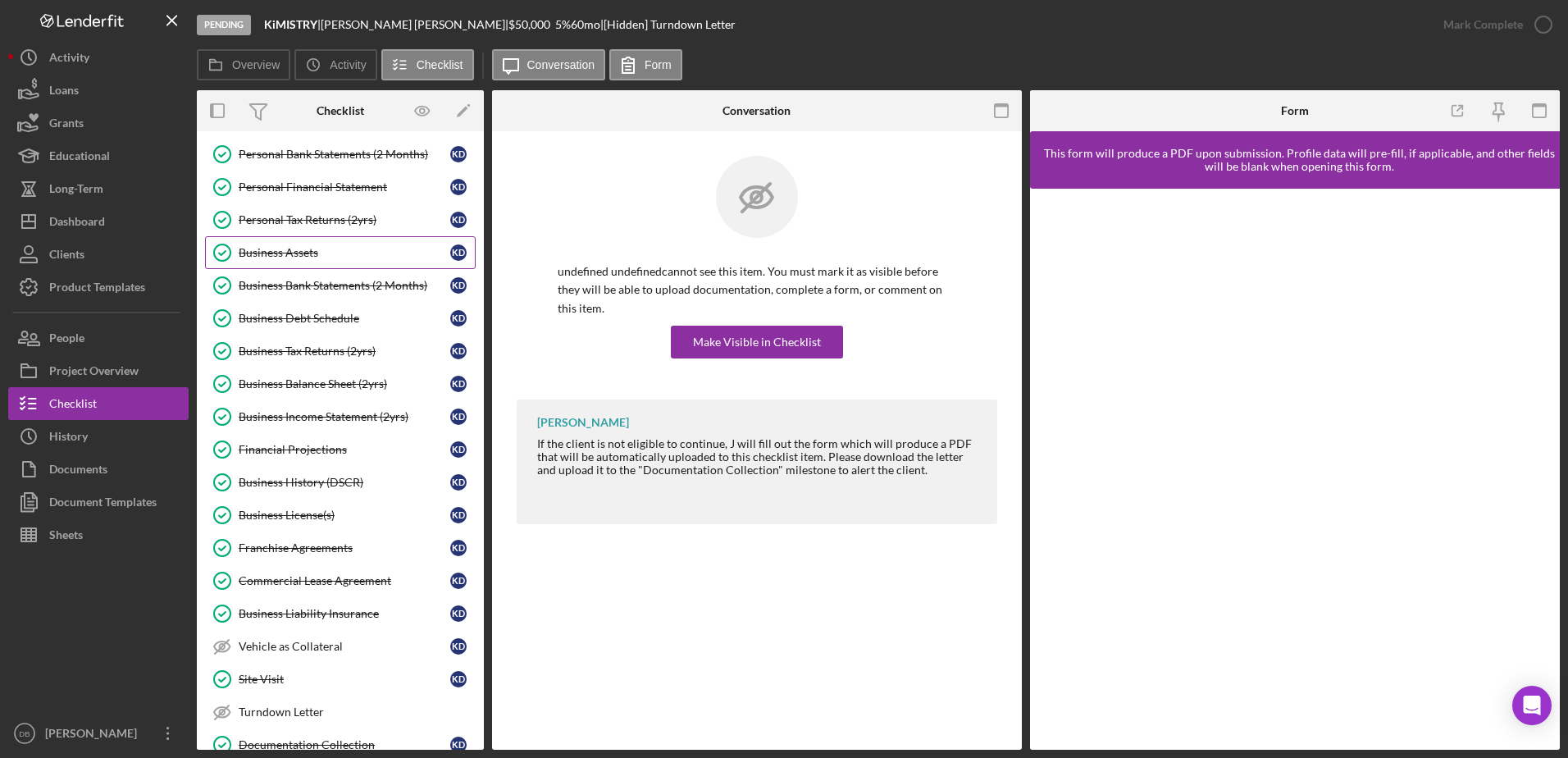
scroll to position [109, 0]
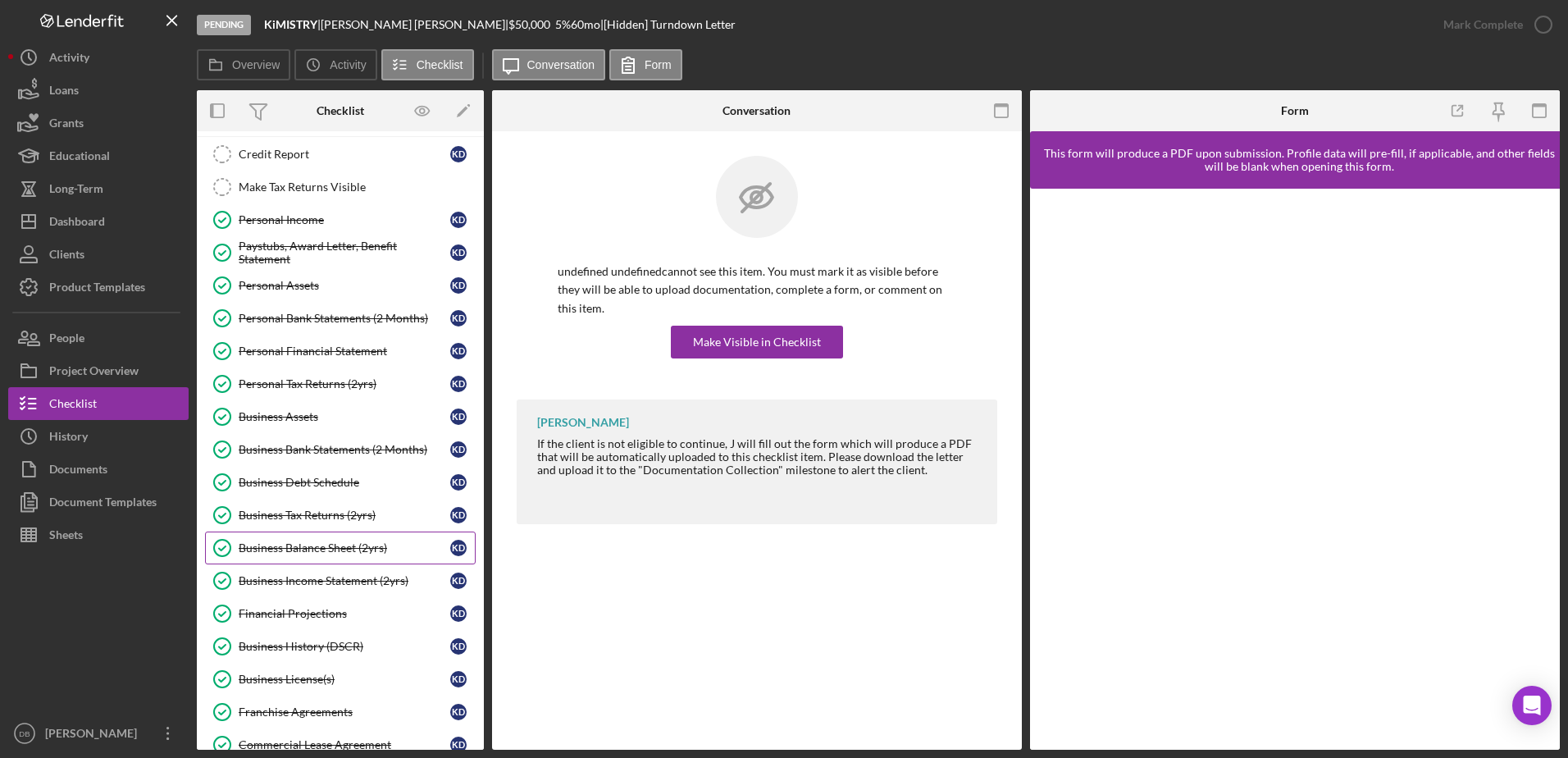
click at [325, 540] on link "Business Balance Sheet (2yrs) Business Balance Sheet (2yrs) K D" at bounding box center [341, 547] width 271 height 33
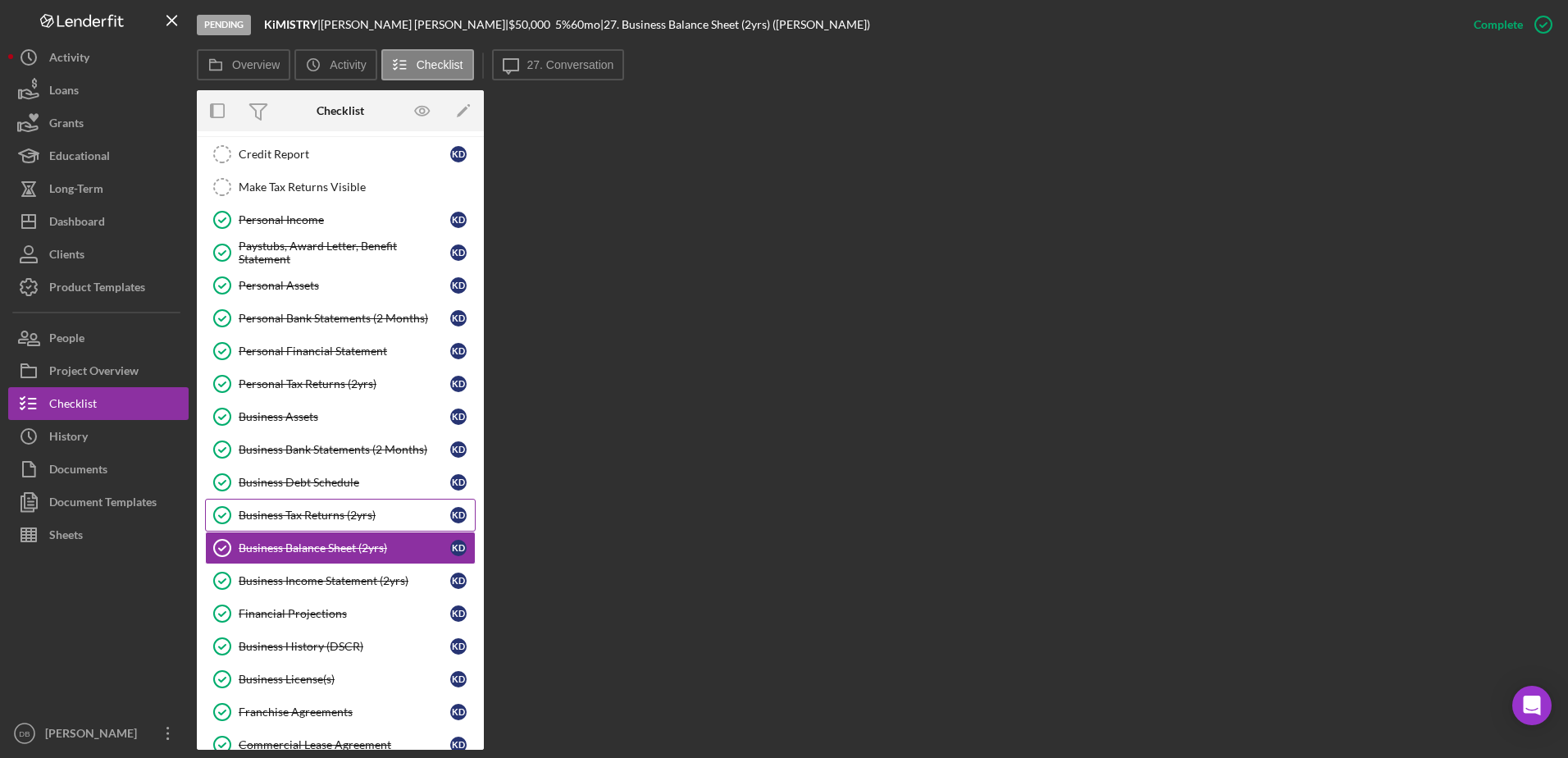
click at [285, 526] on link "Business Tax Returns (2yrs) Business Tax Returns (2yrs) K D" at bounding box center [341, 515] width 271 height 33
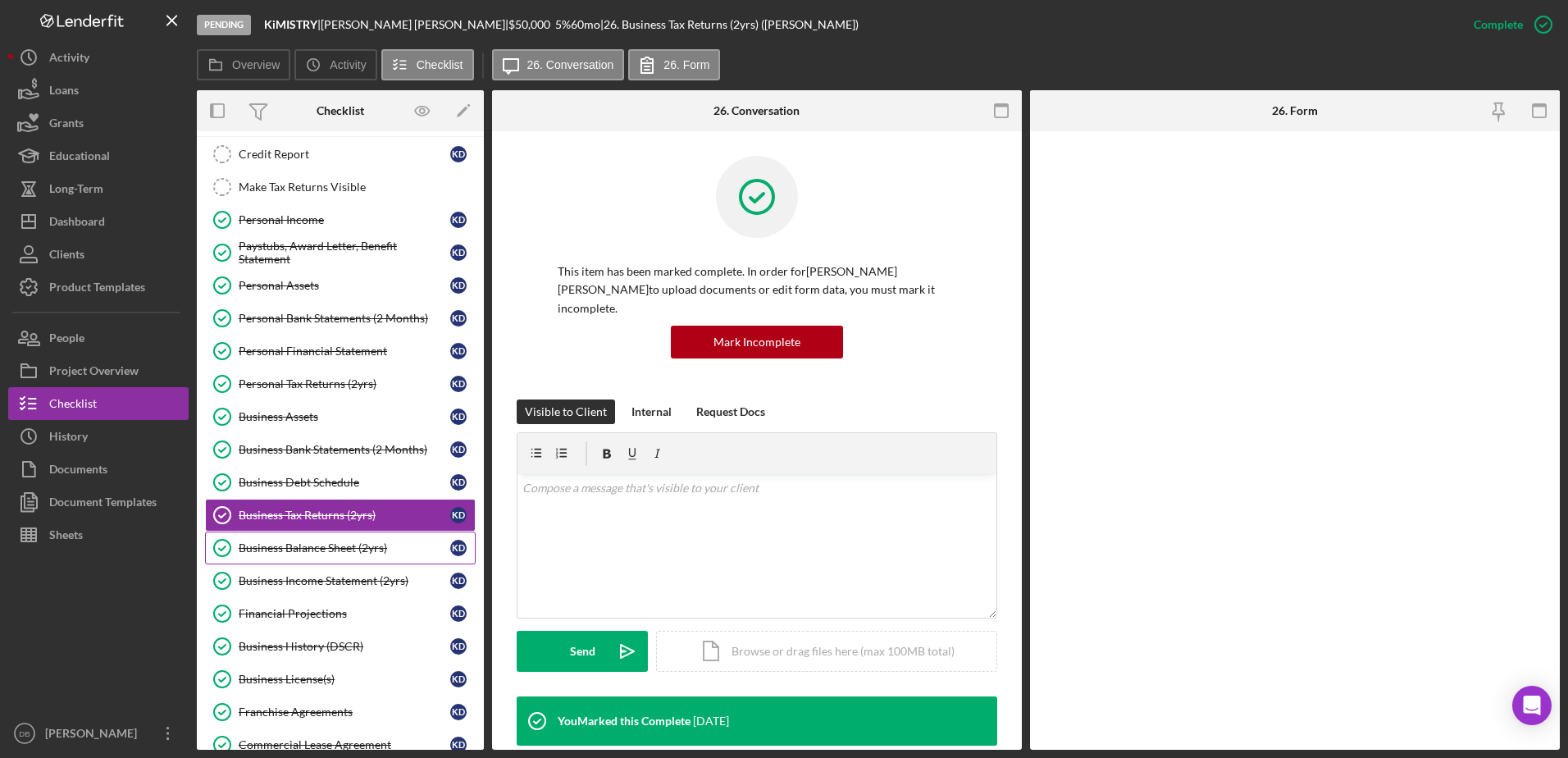
click at [287, 544] on div "Business Balance Sheet (2yrs)" at bounding box center [344, 548] width 212 height 13
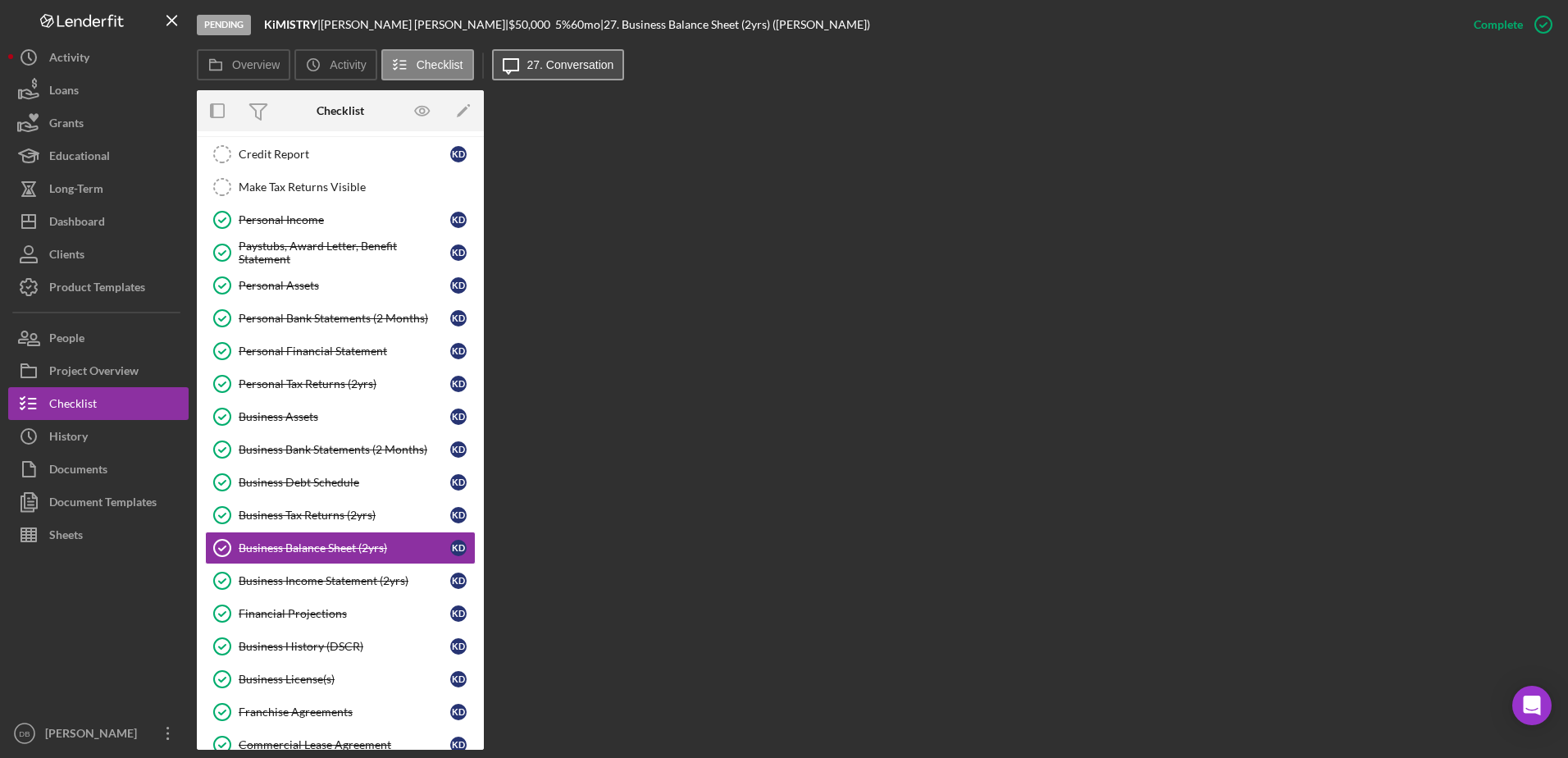
click at [571, 53] on button "Icon/Message 27. Conversation" at bounding box center [558, 65] width 133 height 32
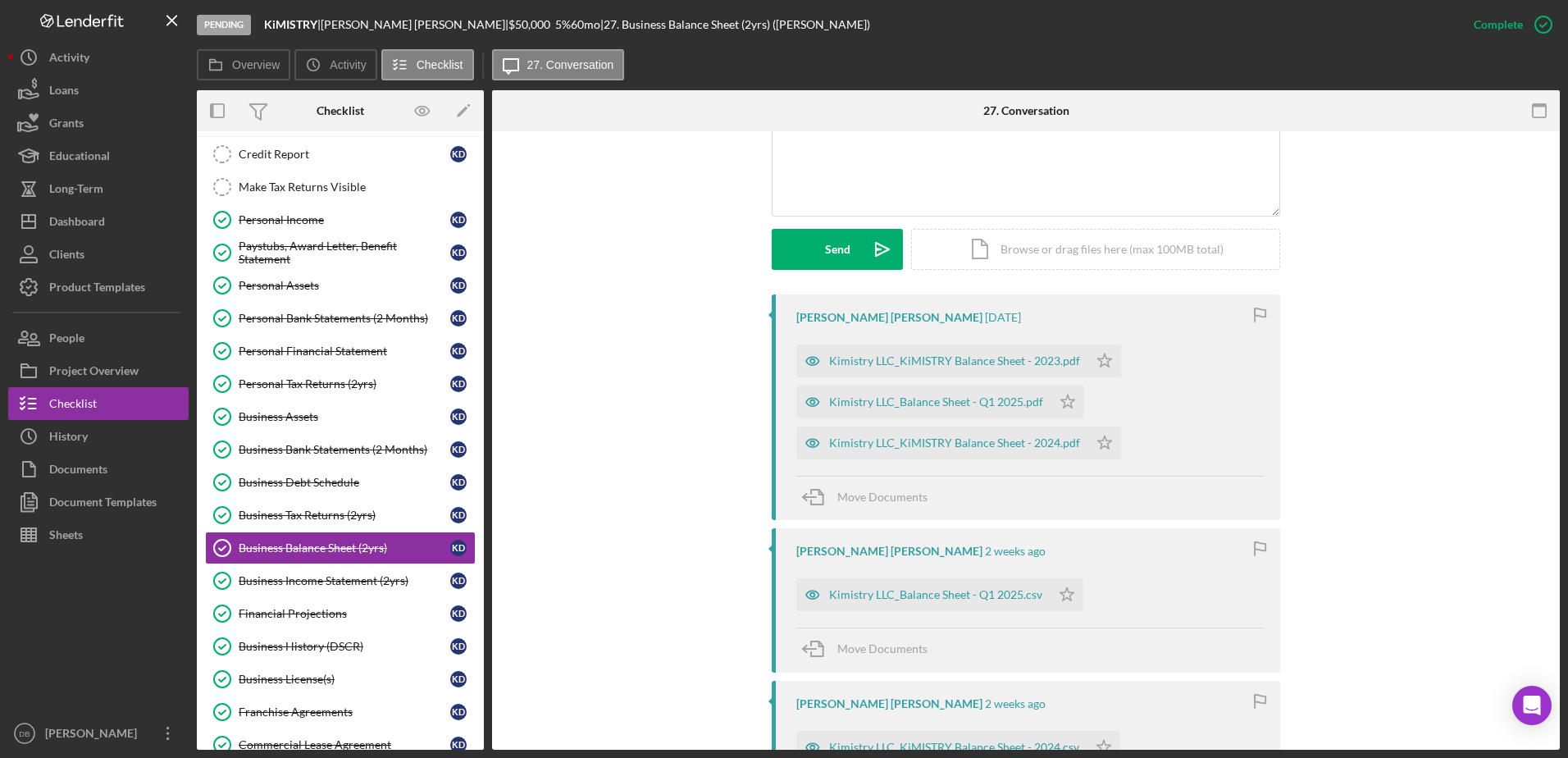
scroll to position [411, 0]
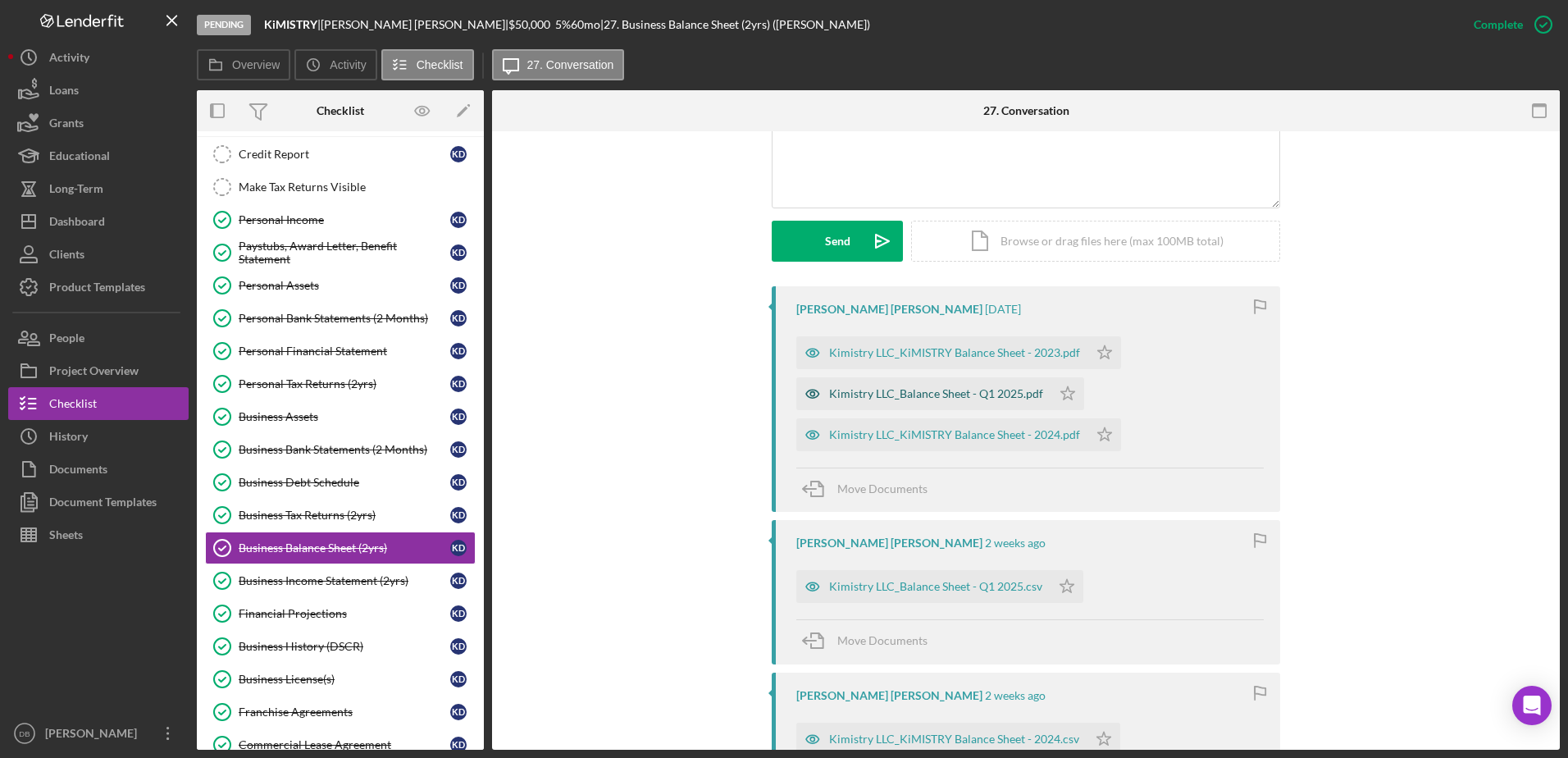
click at [877, 387] on div "Kimistry LLC_Balance Sheet - Q1 2025.pdf" at bounding box center [936, 394] width 214 height 13
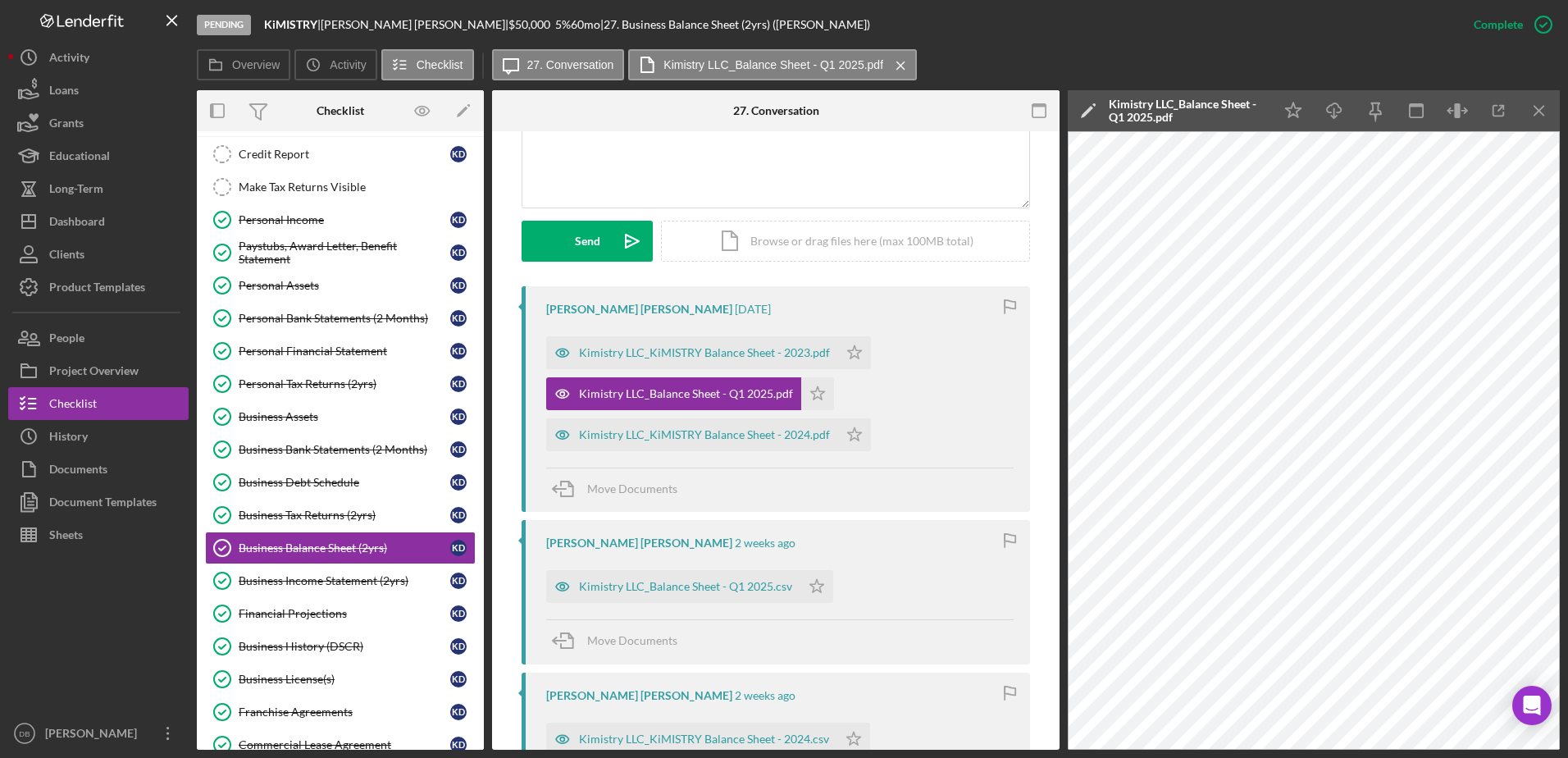
drag, startPoint x: 1038, startPoint y: 109, endPoint x: 1033, endPoint y: 116, distance: 8.6
click at [1038, 109] on icon "button" at bounding box center [1040, 111] width 37 height 37
